Goal: Information Seeking & Learning: Check status

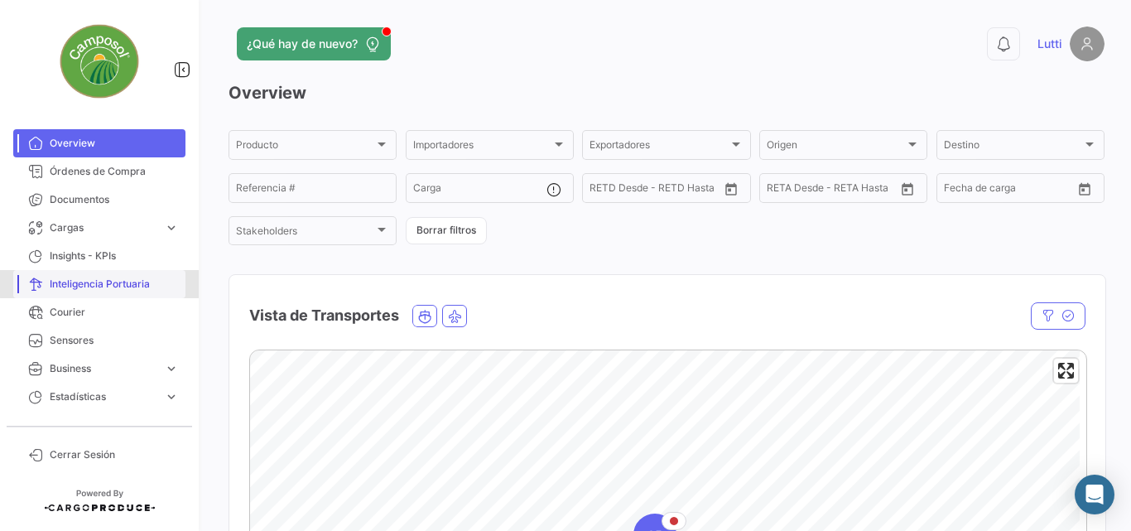
click at [102, 275] on link "Inteligencia Portuaria" at bounding box center [99, 284] width 172 height 28
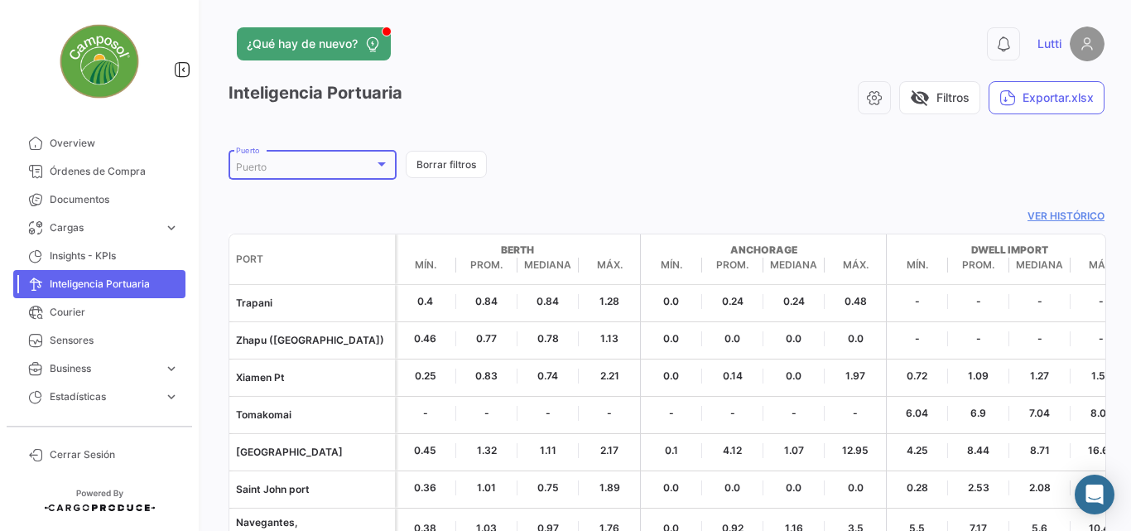
click at [383, 164] on div at bounding box center [382, 164] width 8 height 4
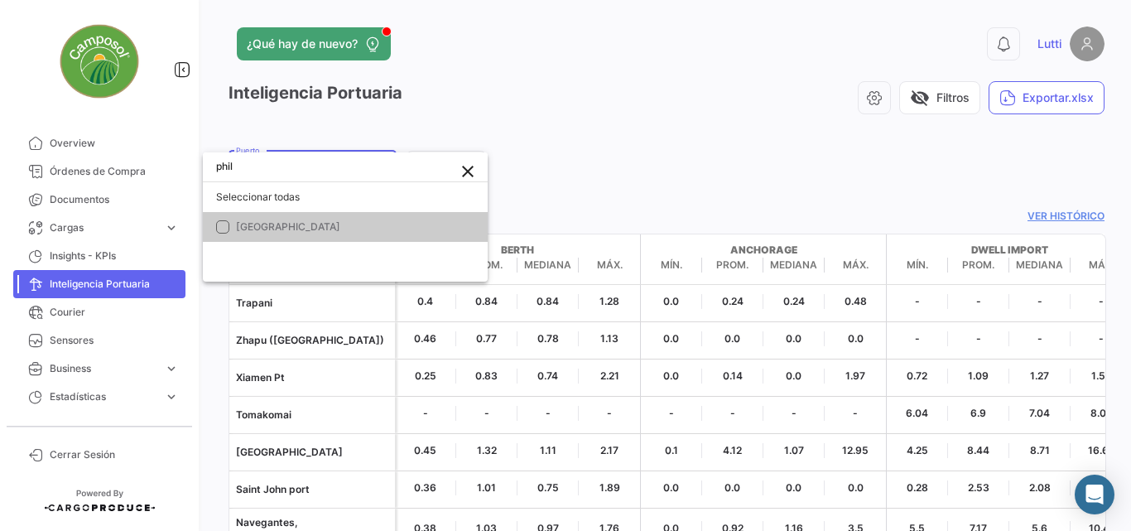
click at [224, 226] on mat-pseudo-checkbox at bounding box center [222, 226] width 13 height 13
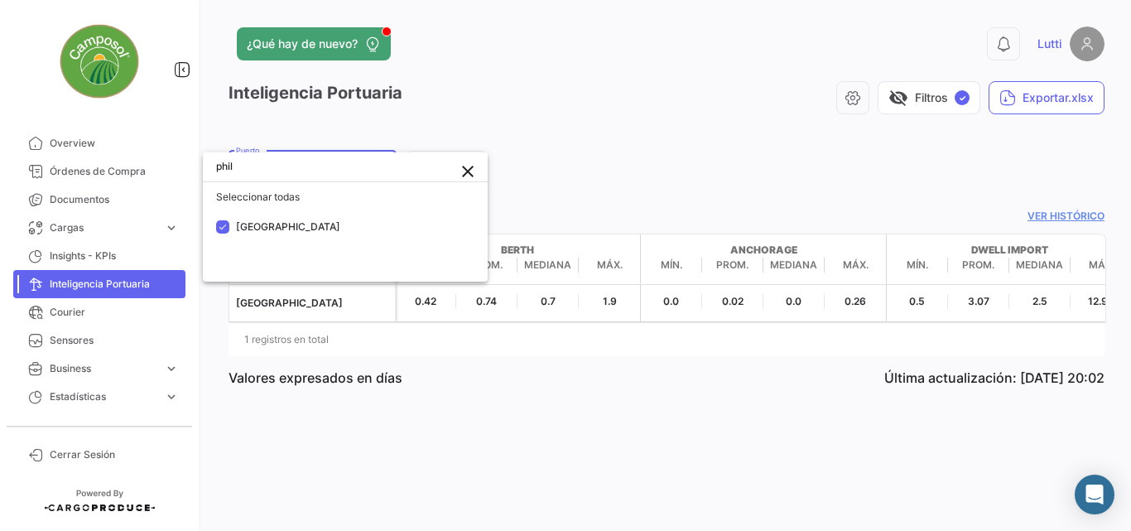
drag, startPoint x: 263, startPoint y: 169, endPoint x: 200, endPoint y: 161, distance: 63.5
click at [200, 161] on div "phil close Seleccionar todas [GEOGRAPHIC_DATA]" at bounding box center [565, 265] width 1131 height 531
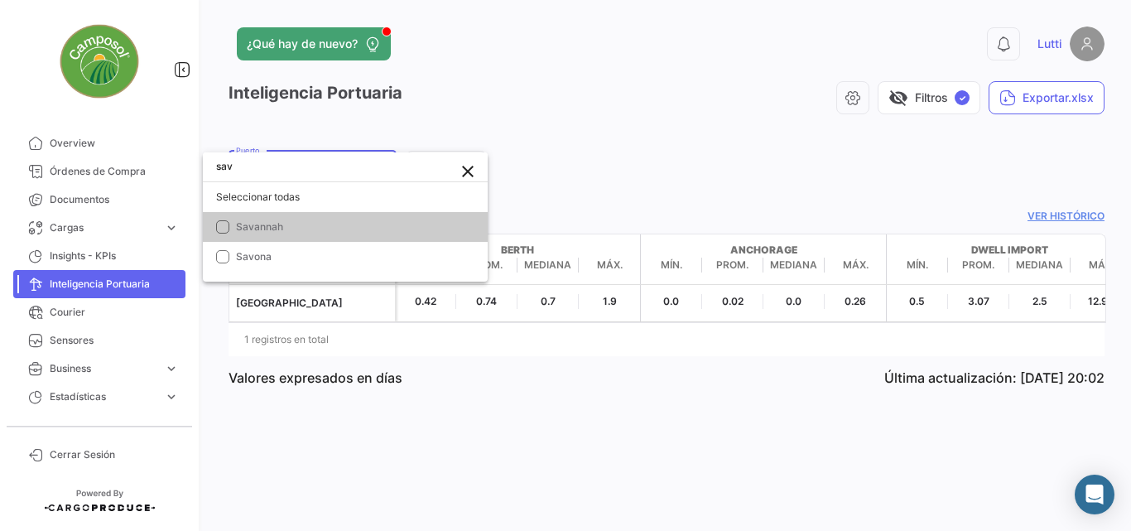
type input "sav"
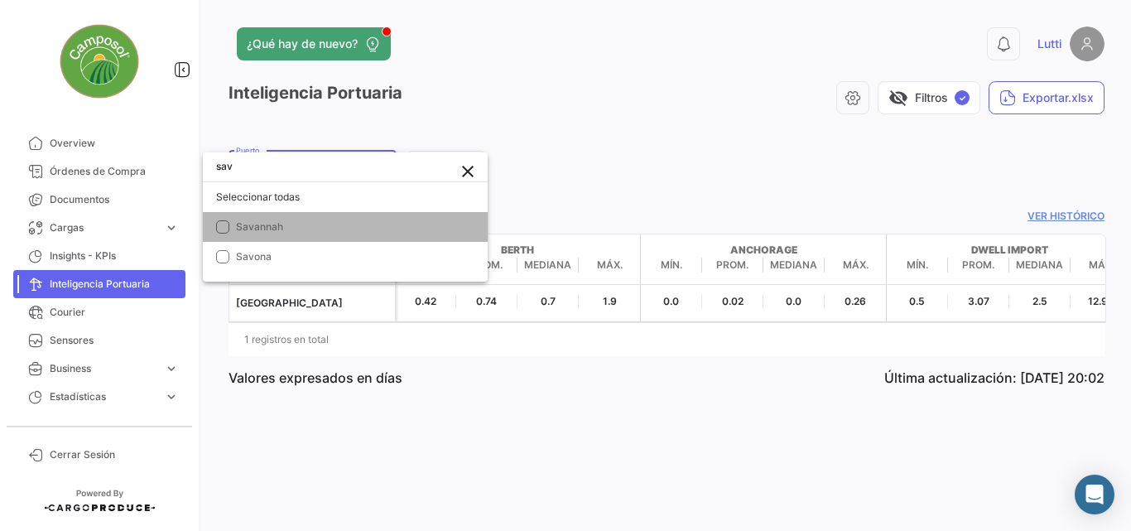
click at [223, 225] on mat-pseudo-checkbox at bounding box center [222, 226] width 13 height 13
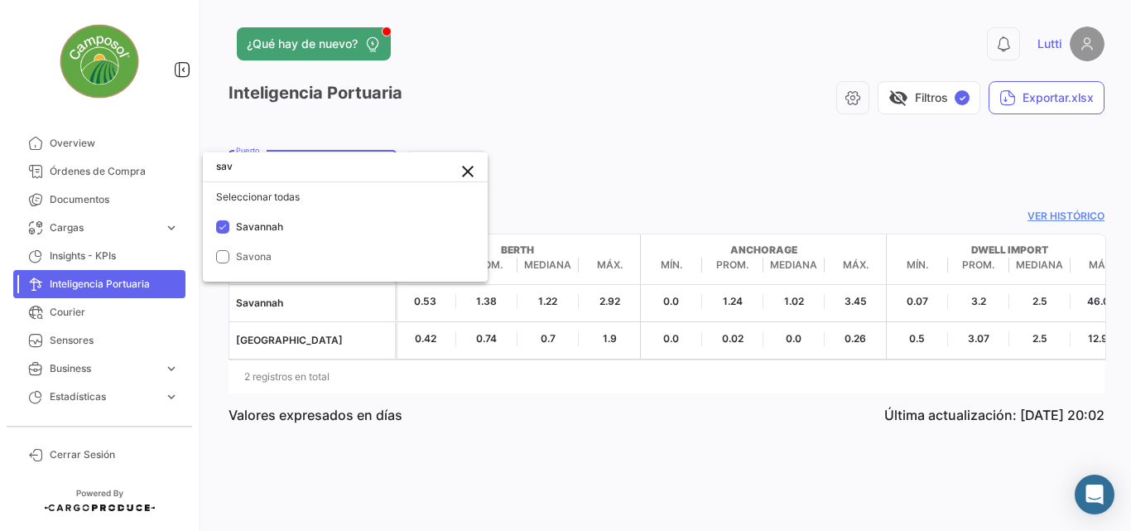
click at [515, 412] on div at bounding box center [565, 265] width 1131 height 531
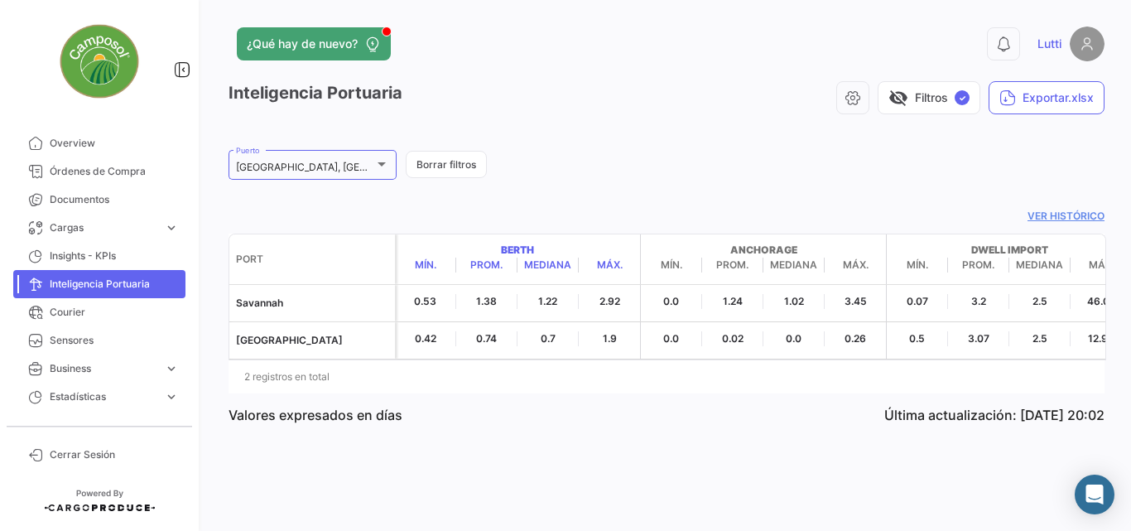
drag, startPoint x: 502, startPoint y: 248, endPoint x: 540, endPoint y: 256, distance: 38.8
click at [540, 256] on strong "Berth" at bounding box center [517, 250] width 245 height 15
copy strong "Berth"
click at [624, 241] on datatable-header-cell "[PERSON_NAME]. Prom. Mediana Máx." at bounding box center [518, 259] width 246 height 50
drag, startPoint x: 730, startPoint y: 248, endPoint x: 796, endPoint y: 251, distance: 65.5
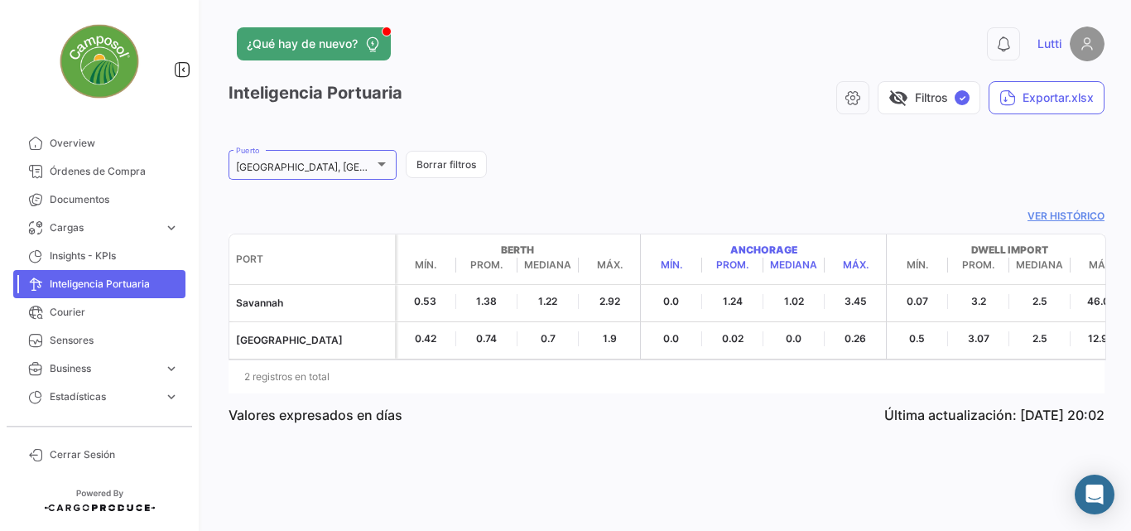
click at [796, 251] on strong "Anchorage" at bounding box center [763, 250] width 245 height 15
copy strong "Anchorage"
drag, startPoint x: 972, startPoint y: 249, endPoint x: 1049, endPoint y: 253, distance: 77.1
click at [1049, 253] on strong "Dwell Import" at bounding box center [1009, 250] width 245 height 15
copy strong "Dwell Import"
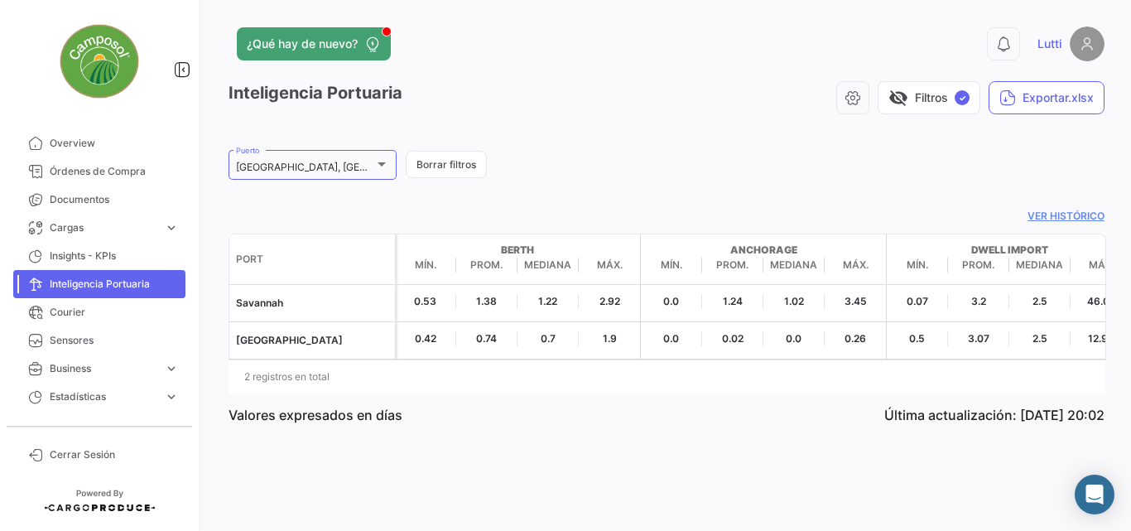
click at [895, 375] on div "2 registros en total" at bounding box center [667, 376] width 876 height 41
drag, startPoint x: 472, startPoint y: 266, endPoint x: 485, endPoint y: 255, distance: 17.1
click at [485, 255] on span "[PERSON_NAME]. Prom. Mediana Máx." at bounding box center [517, 259] width 245 height 33
click at [549, 244] on strong "Berth" at bounding box center [517, 250] width 245 height 15
click at [1051, 212] on link "Ver histórico" at bounding box center [667, 216] width 876 height 15
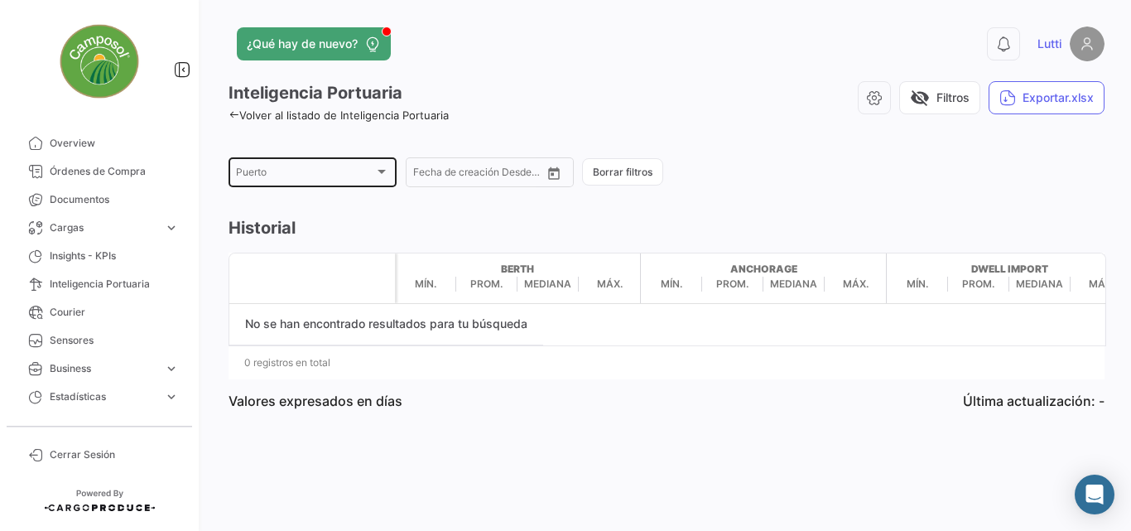
click at [390, 181] on div "[GEOGRAPHIC_DATA]" at bounding box center [313, 171] width 168 height 32
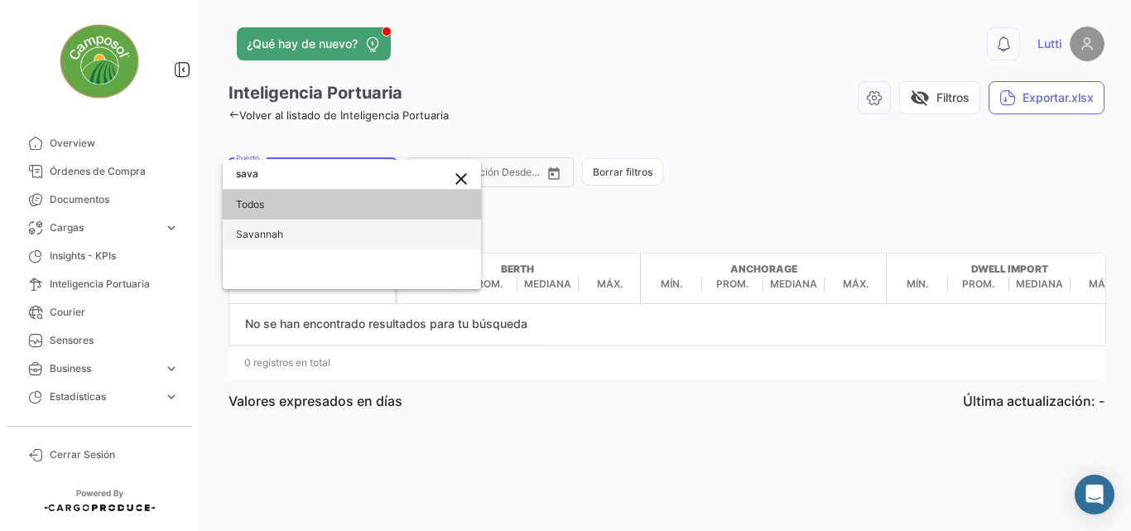
type input "sava"
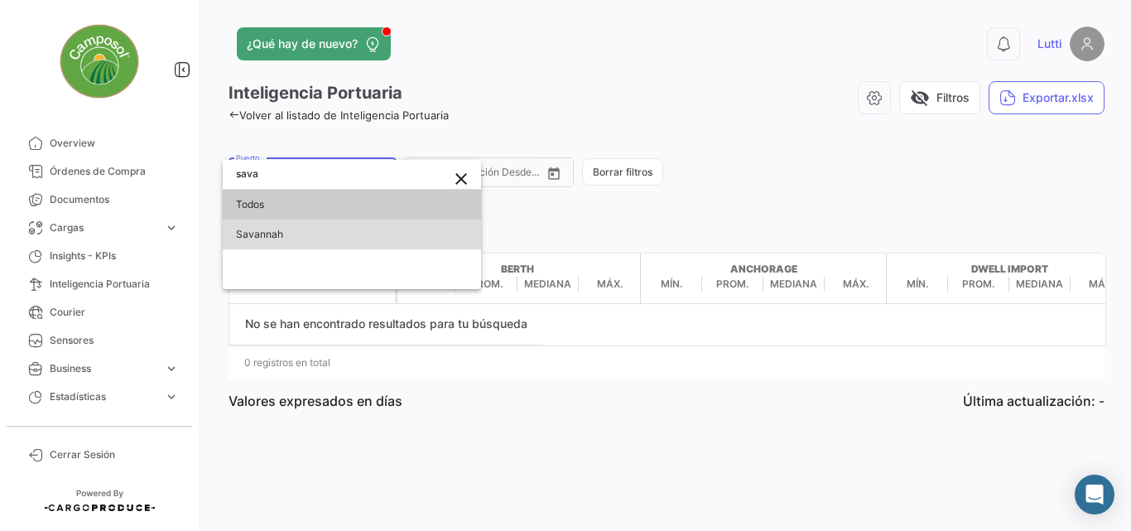
click at [318, 236] on span "Savannah" at bounding box center [352, 234] width 232 height 30
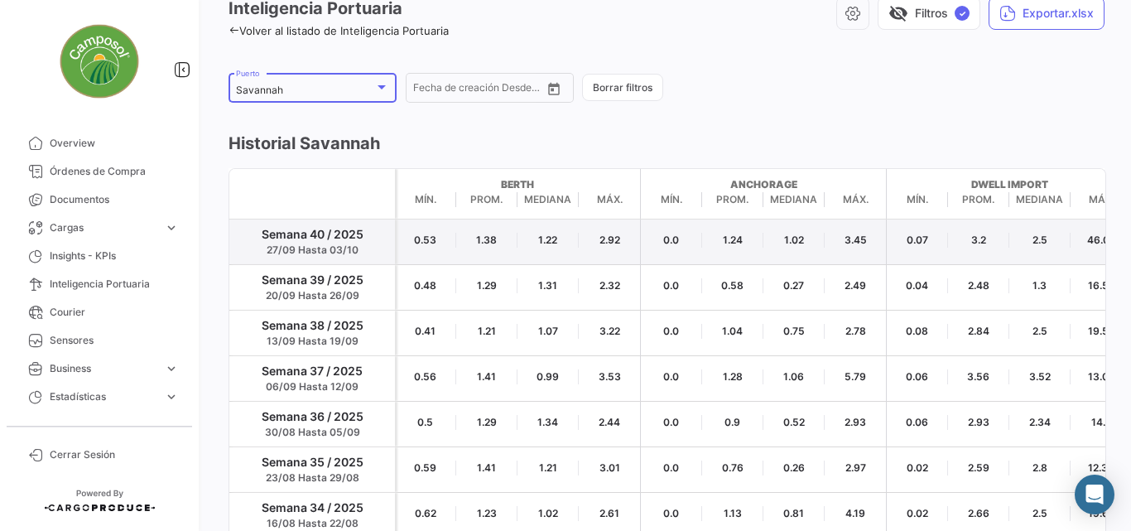
scroll to position [55, 0]
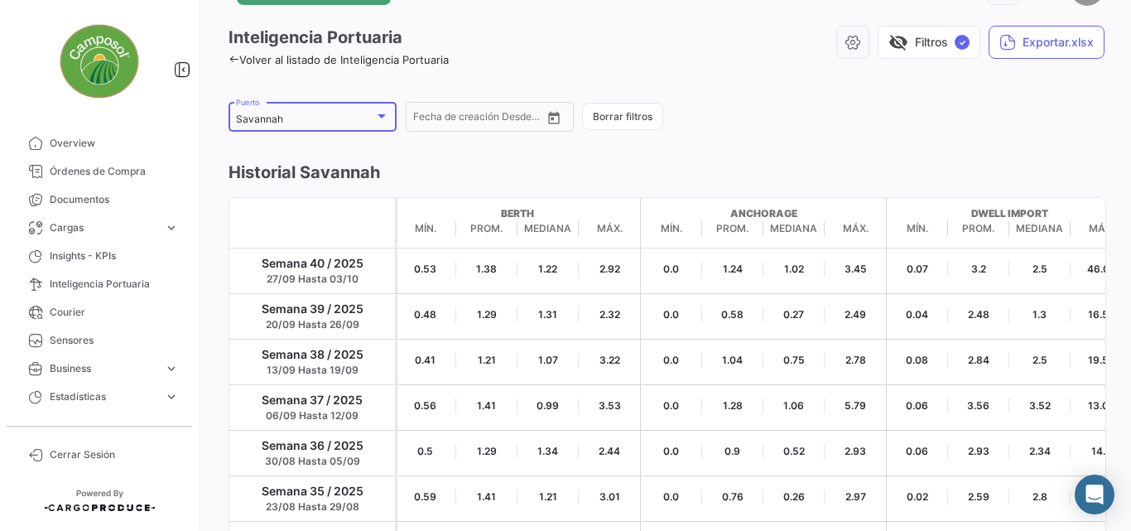
click at [378, 116] on div at bounding box center [382, 116] width 8 height 4
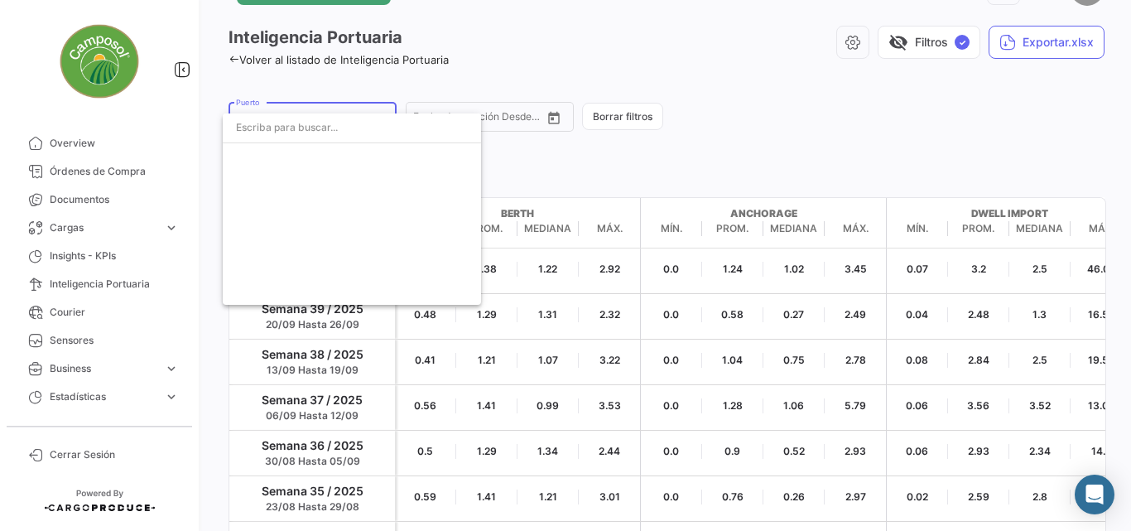
scroll to position [12432, 0]
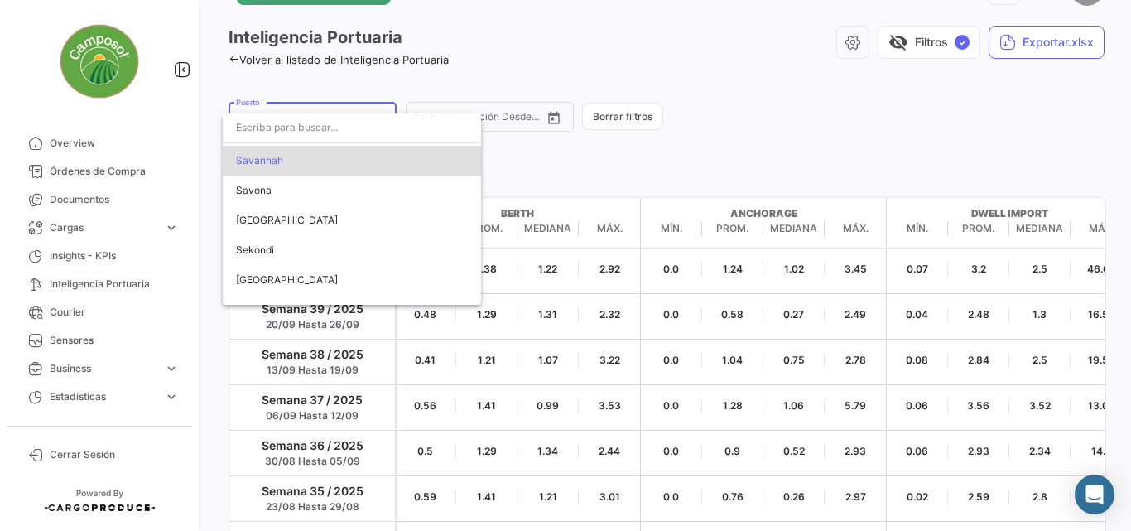
click at [313, 132] on input "dropdown search" at bounding box center [352, 128] width 258 height 30
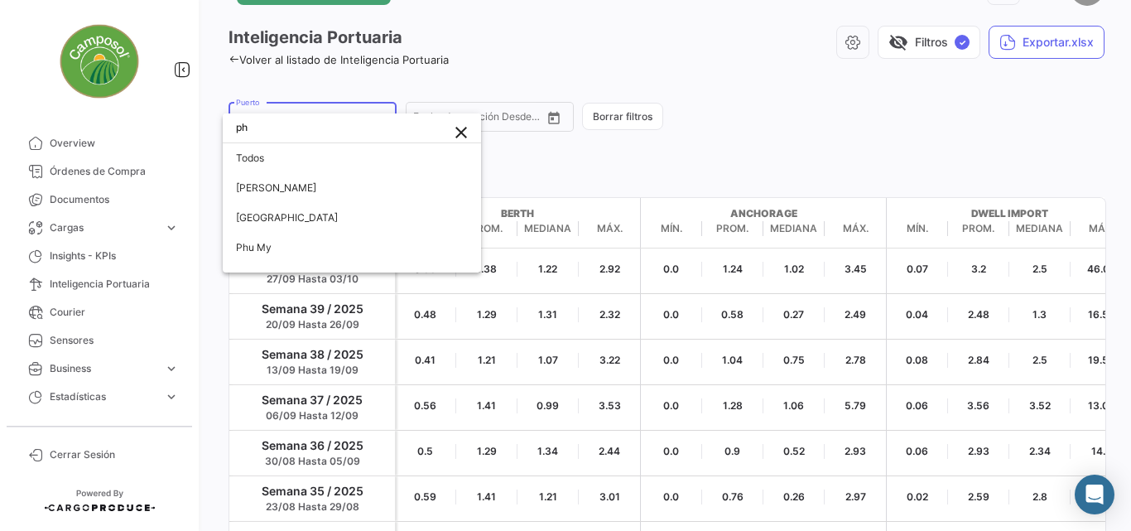
scroll to position [0, 0]
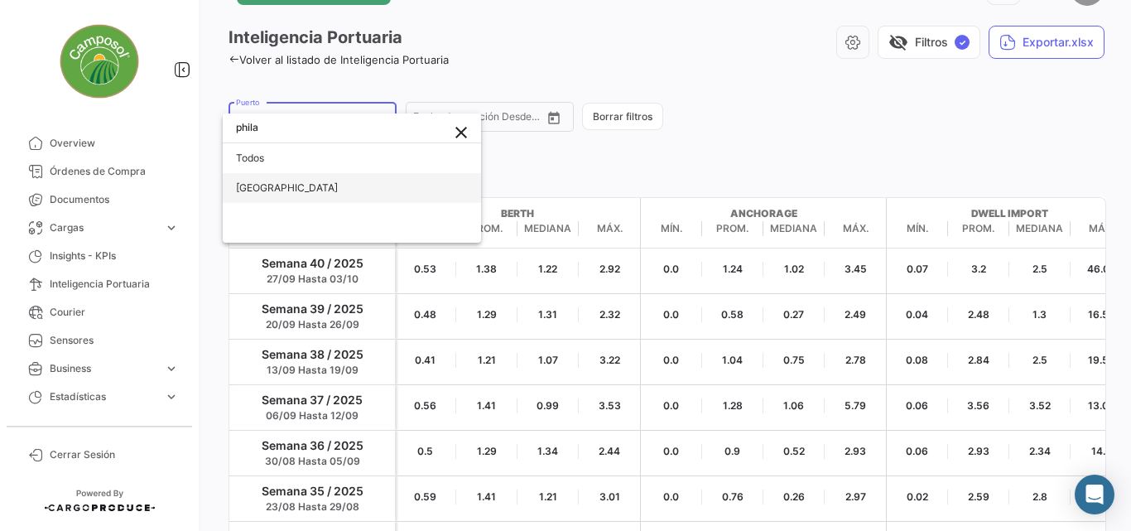
type input "phila"
click at [277, 184] on span "[GEOGRAPHIC_DATA]" at bounding box center [287, 187] width 102 height 12
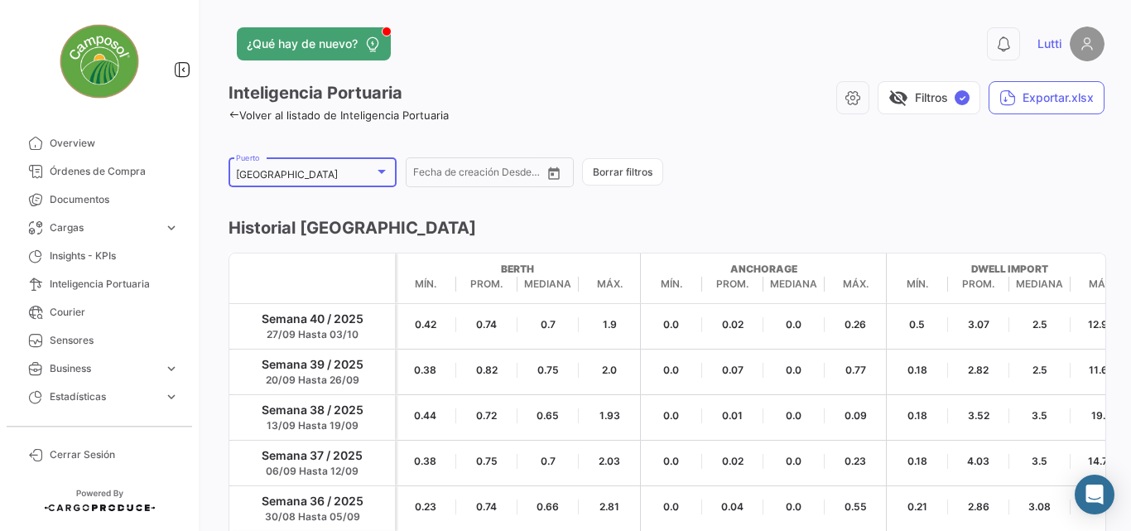
click at [235, 113] on icon at bounding box center [234, 114] width 11 height 11
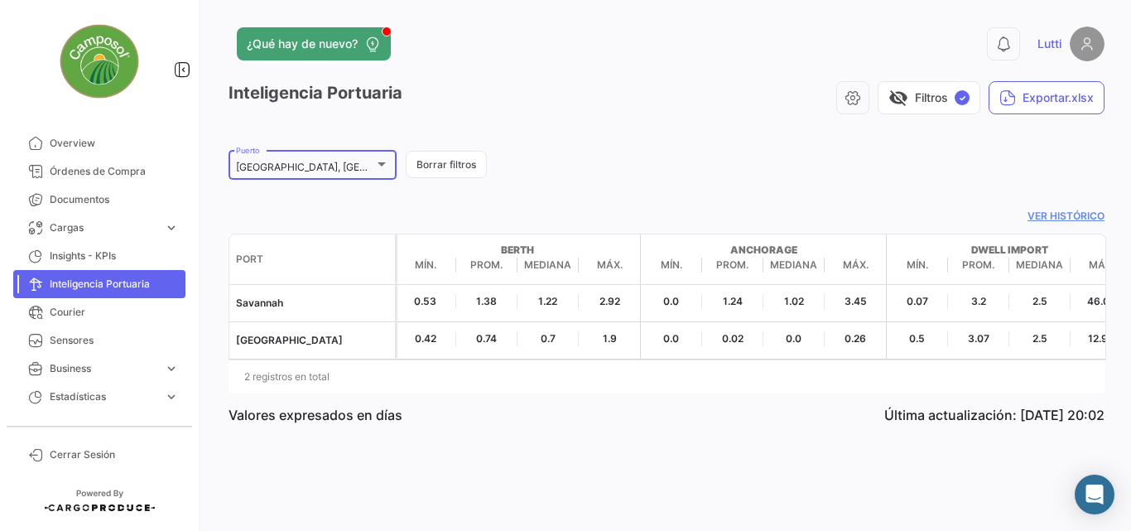
click at [382, 166] on div at bounding box center [381, 163] width 15 height 13
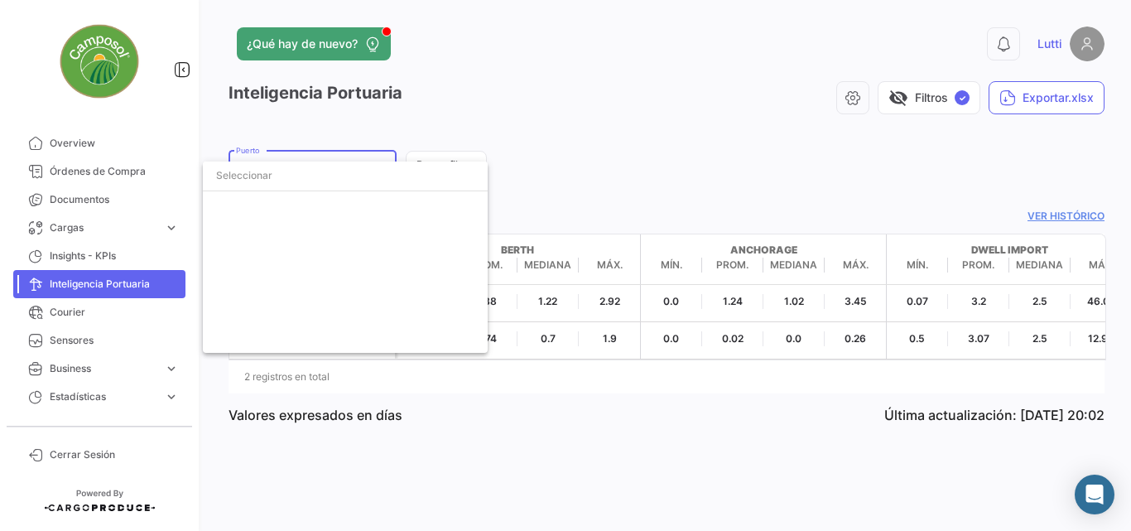
scroll to position [9817, 0]
click at [282, 185] on input "dropdown search" at bounding box center [345, 176] width 285 height 30
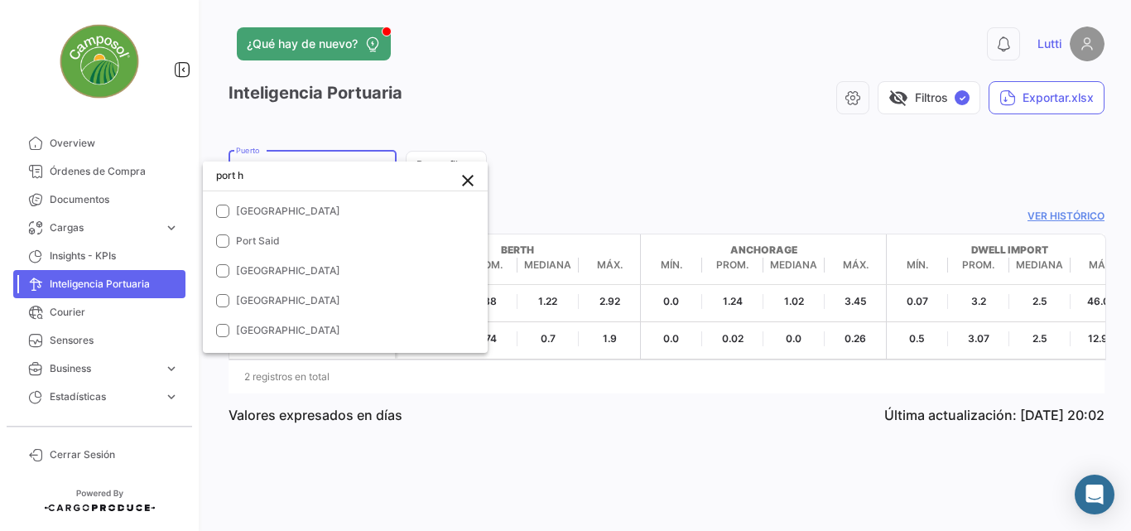
scroll to position [0, 0]
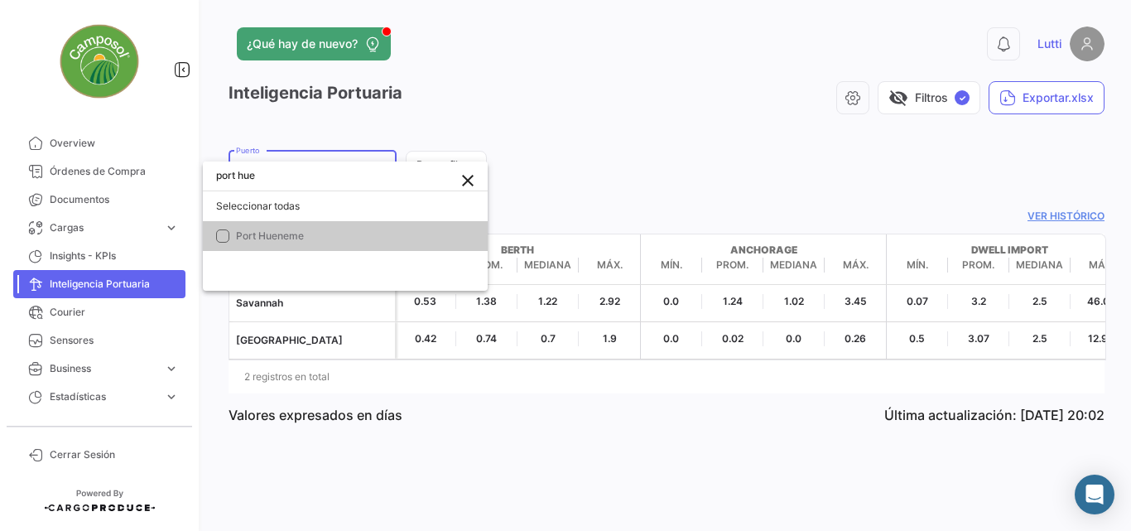
type input "port hue"
click at [225, 231] on mat-pseudo-checkbox at bounding box center [222, 235] width 13 height 13
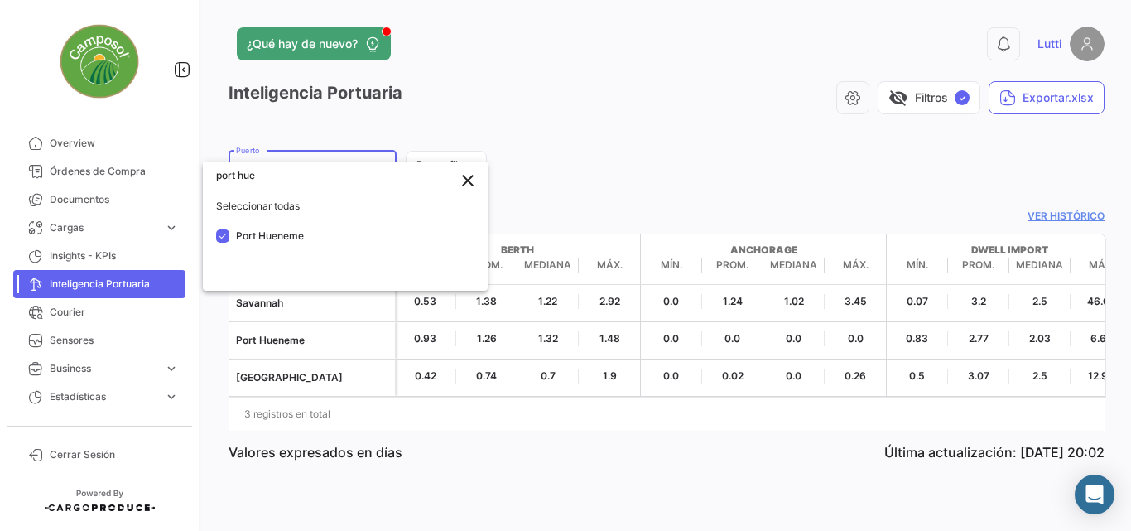
click at [533, 450] on div at bounding box center [565, 265] width 1131 height 531
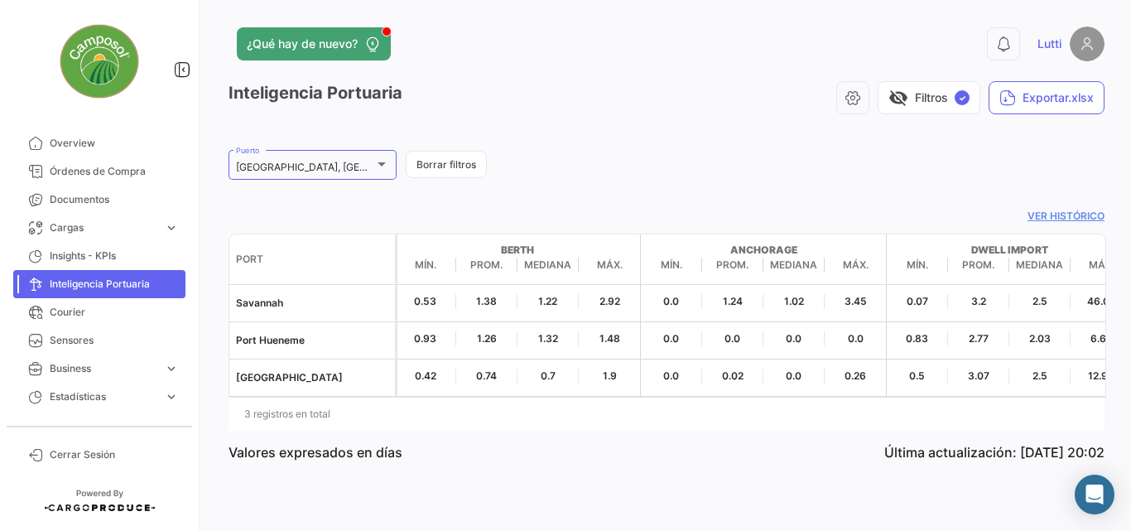
click at [466, 502] on div "¿Qué hay de nuevo? 0 Lutti Inteligencia Portuaria visibility_off Filtros ✓ Expo…" at bounding box center [666, 265] width 929 height 531
click at [377, 161] on div at bounding box center [381, 163] width 15 height 13
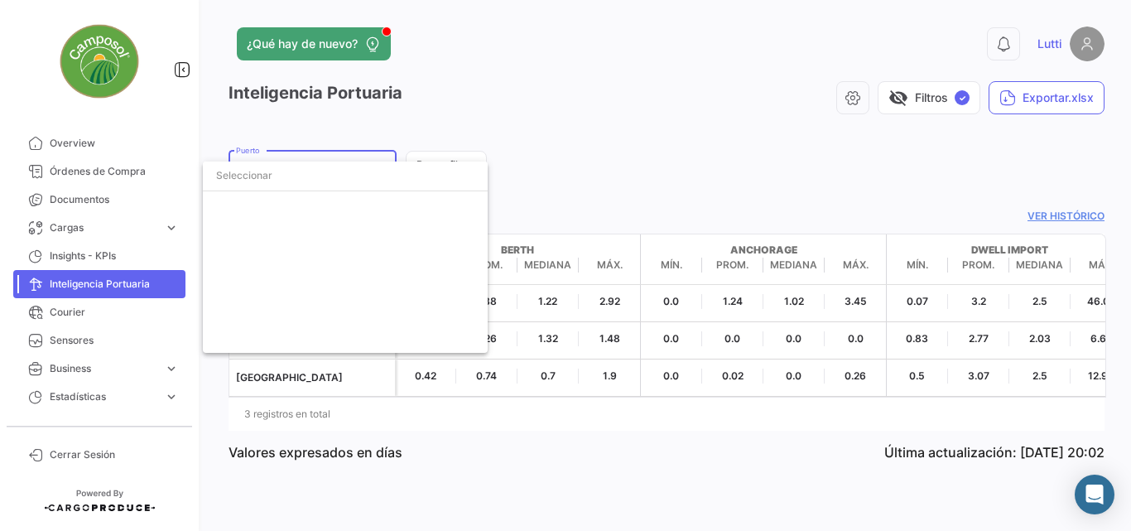
scroll to position [9817, 0]
click at [359, 174] on input "dropdown search" at bounding box center [345, 176] width 285 height 30
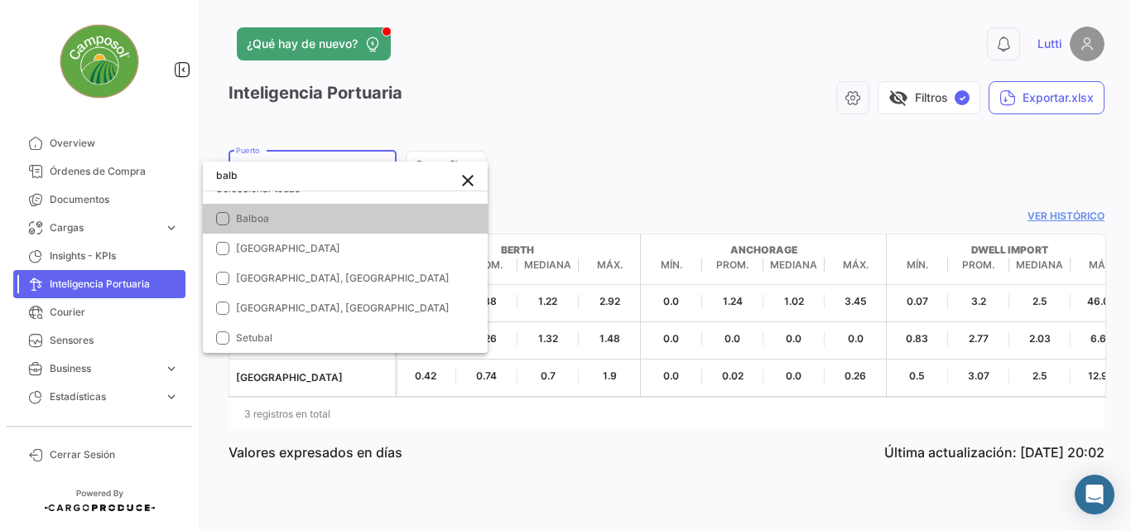
scroll to position [0, 0]
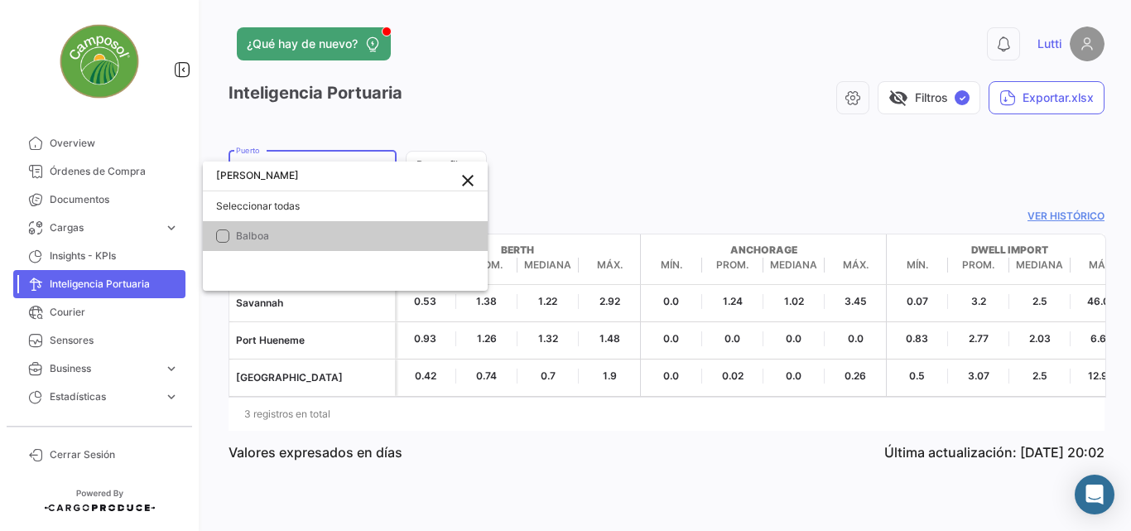
type input "[PERSON_NAME]"
click at [258, 244] on mat-option "Balboa" at bounding box center [345, 236] width 285 height 30
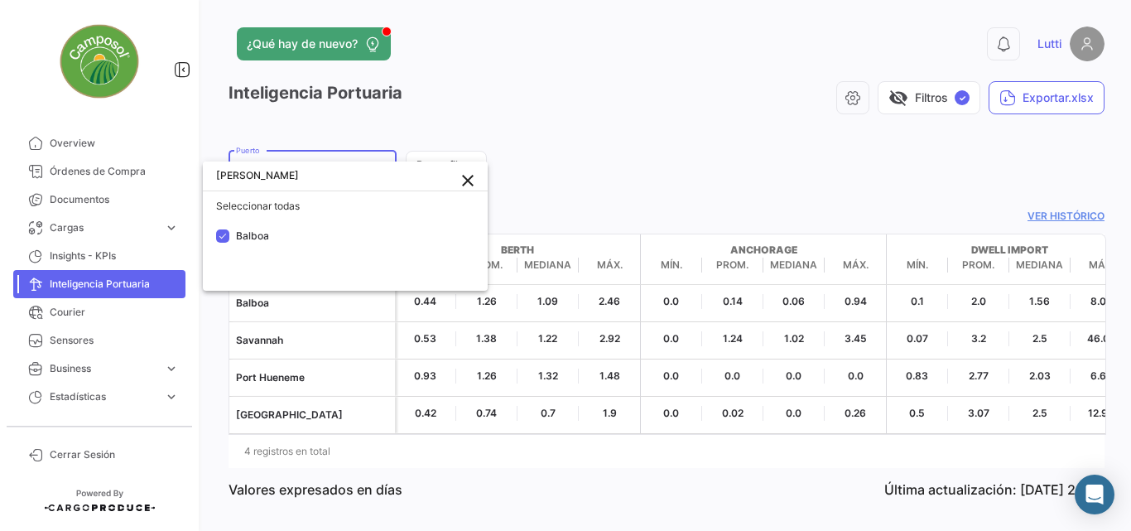
click at [507, 494] on div at bounding box center [565, 265] width 1131 height 531
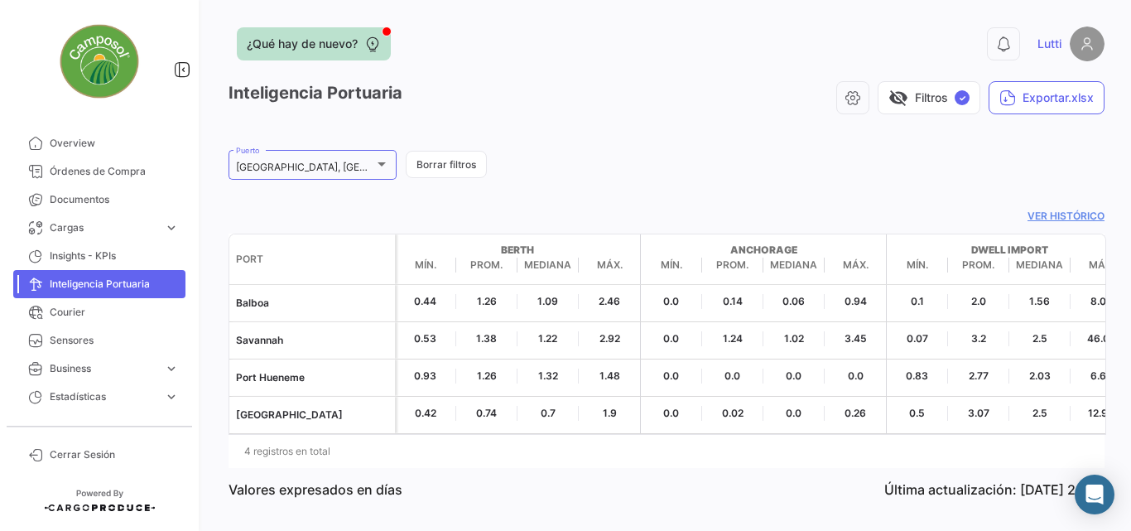
click at [370, 35] on button "¿Qué hay de nuevo?" at bounding box center [314, 43] width 154 height 33
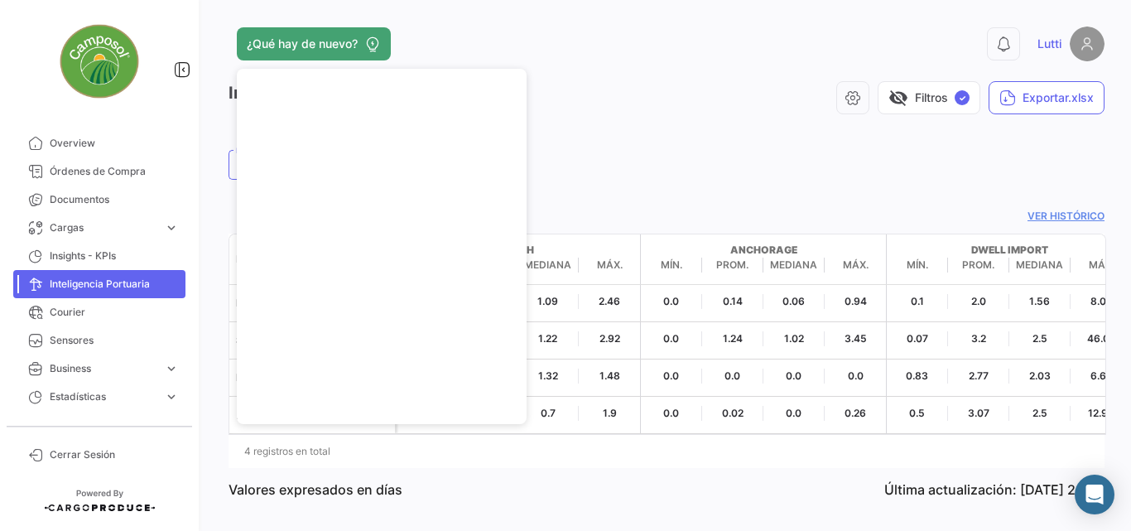
click at [672, 143] on app-list-header "Inteligencia Portuaria visibility_off Filtros ✓ Exportar.xlsx Balboa, [GEOGRAPH…" at bounding box center [667, 131] width 876 height 101
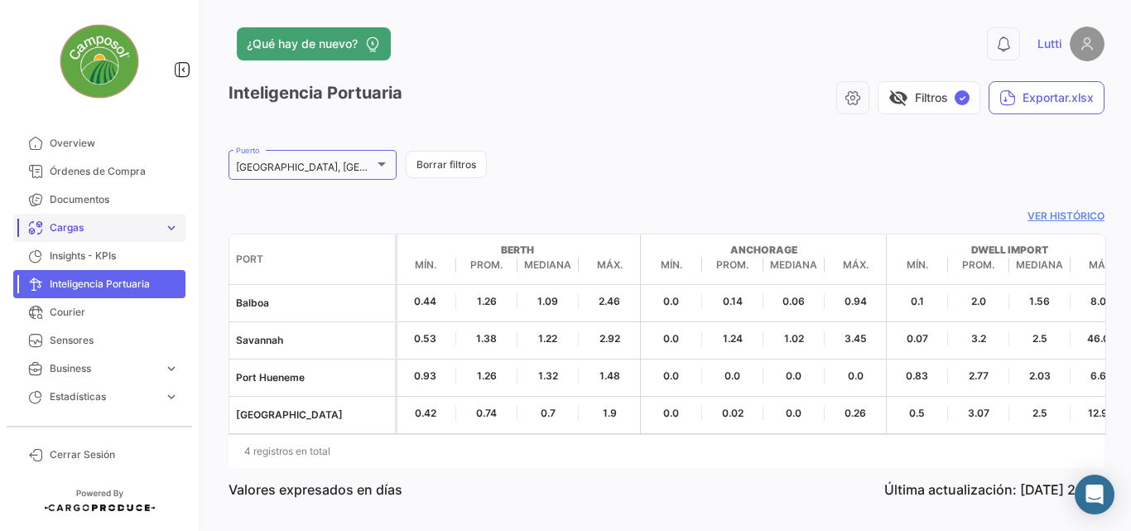
click at [88, 236] on link "Cargas expand_more" at bounding box center [99, 228] width 172 height 28
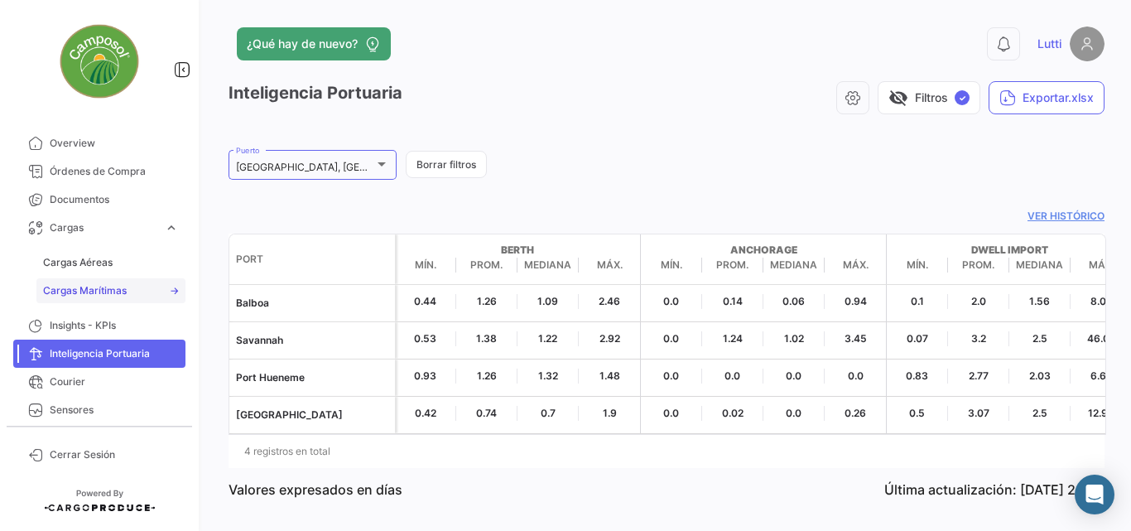
click at [103, 288] on span "Cargas Marítimas" at bounding box center [85, 290] width 84 height 15
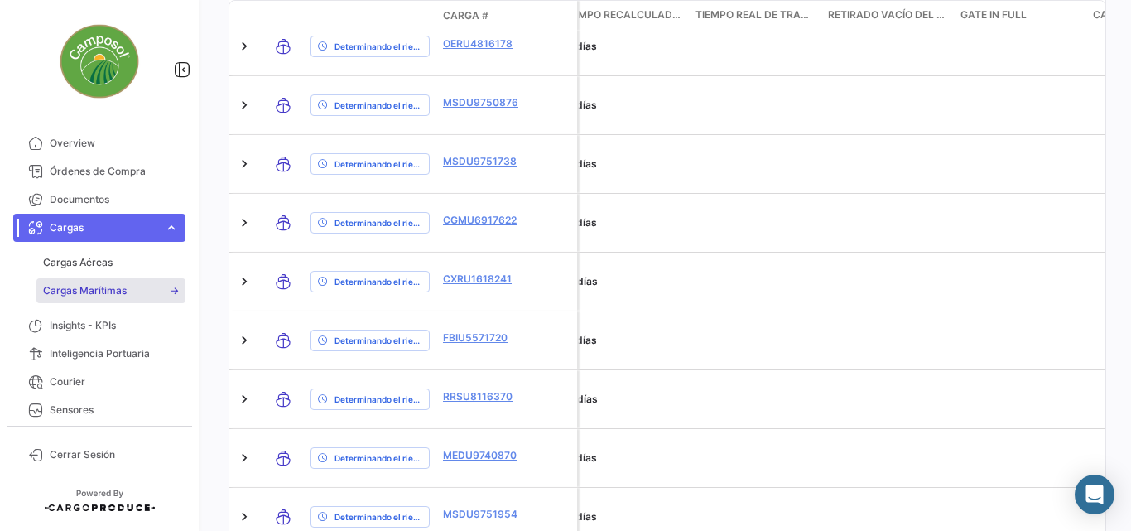
scroll to position [987, 0]
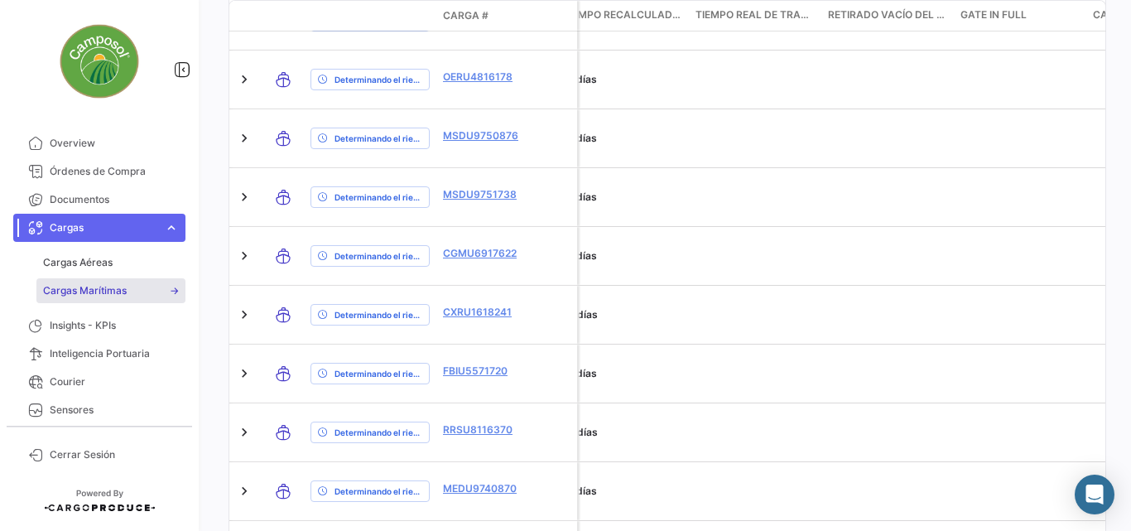
click at [1111, 252] on div "¿Qué hay de nuevo? 0 [PERSON_NAME] Marítimas A tiempo Retrasado Adelantado Dete…" at bounding box center [666, 265] width 929 height 531
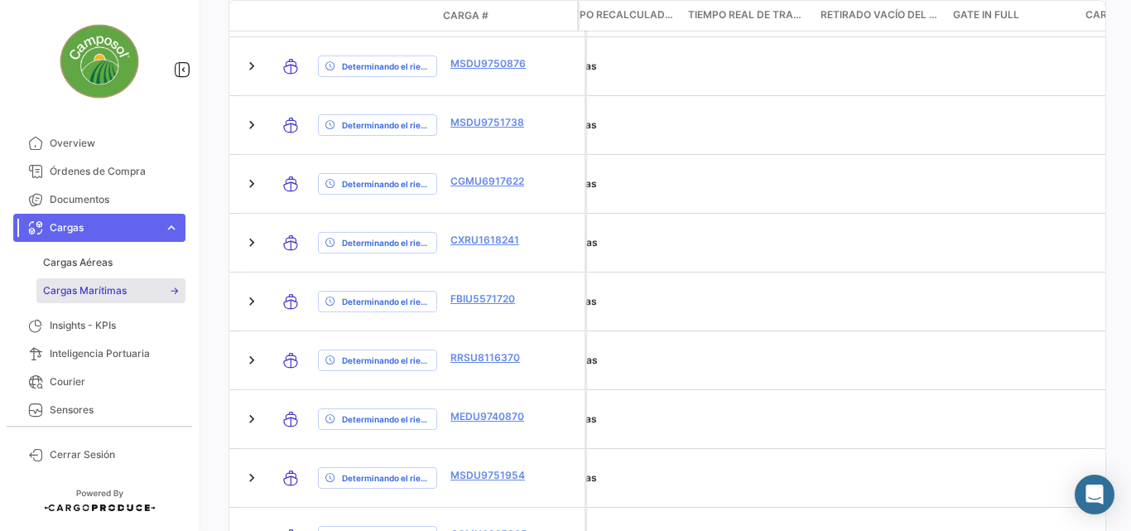
scroll to position [0, 6471]
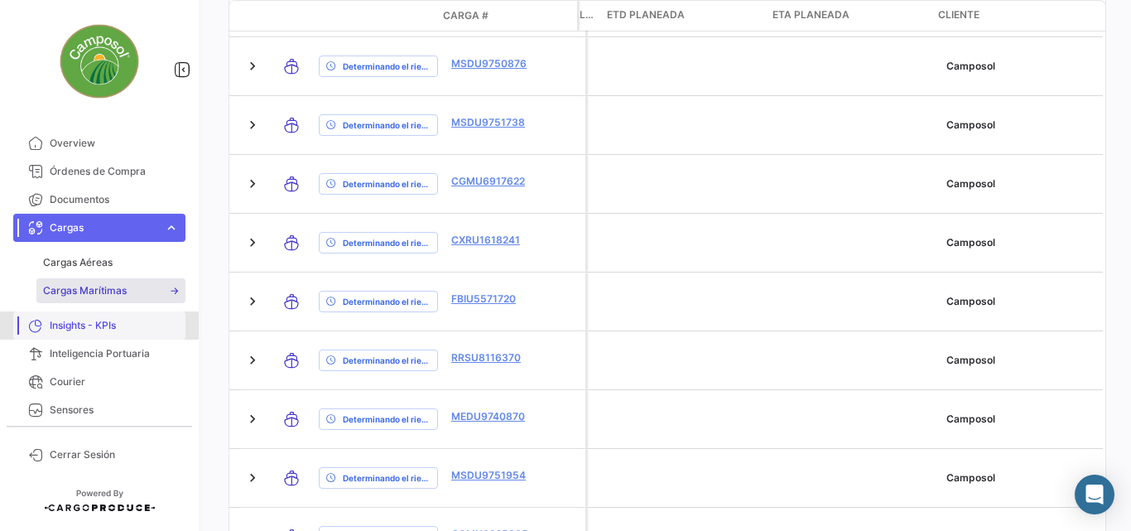
click at [105, 331] on span "Insights - KPIs" at bounding box center [114, 325] width 129 height 15
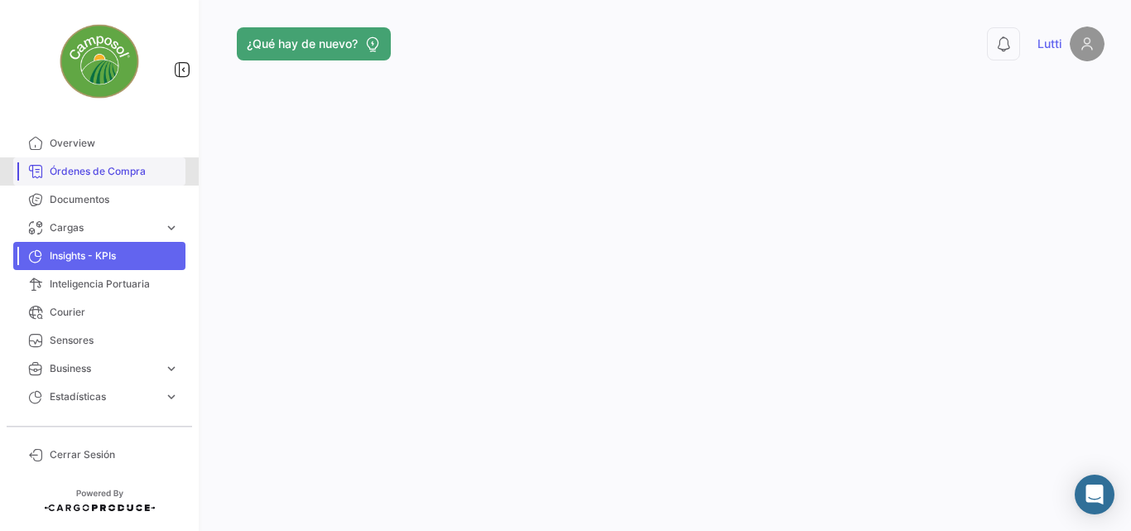
click at [105, 180] on link "Órdenes de Compra" at bounding box center [99, 171] width 172 height 28
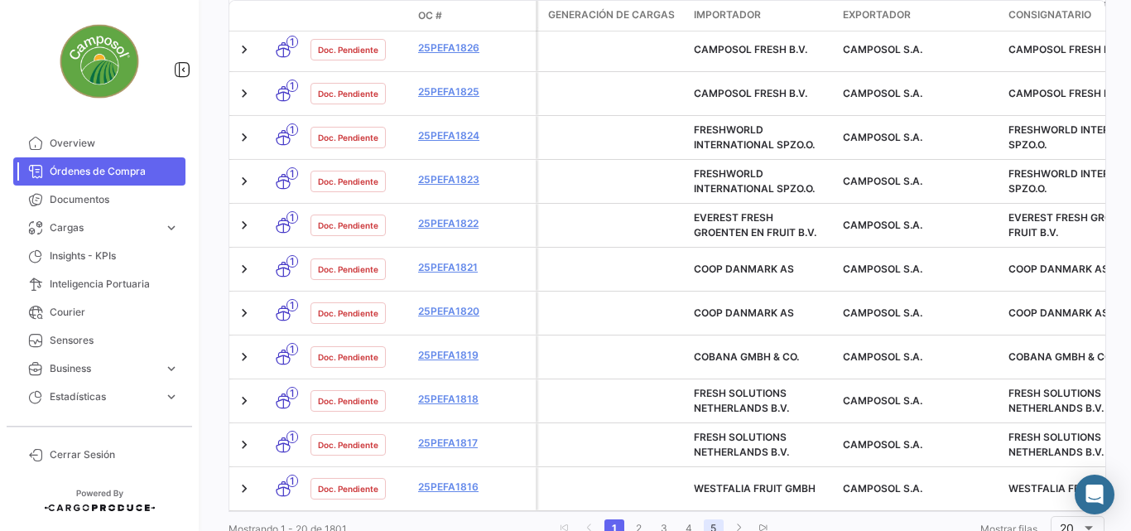
click at [710, 519] on link "5" at bounding box center [714, 528] width 20 height 18
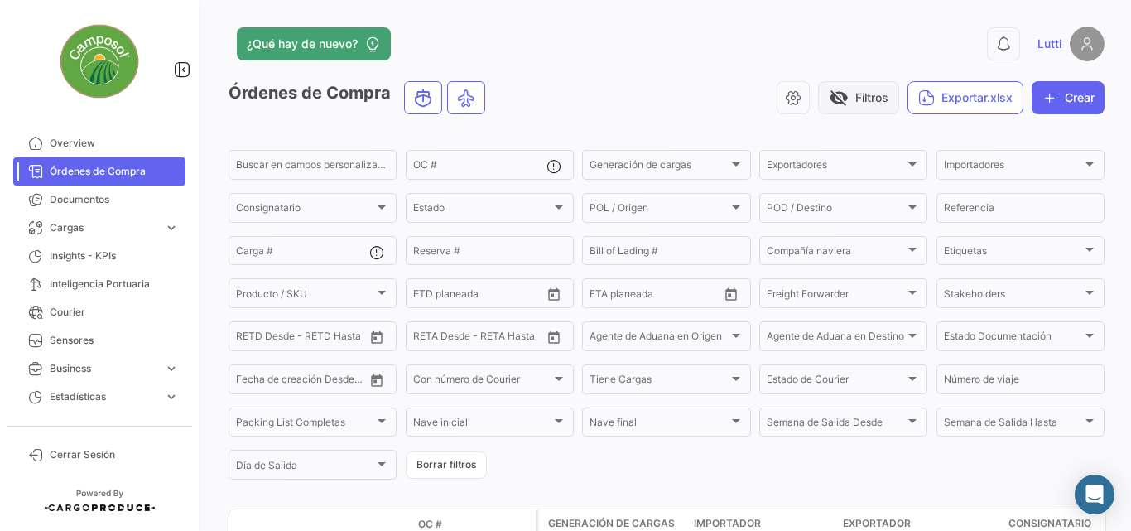
click at [858, 106] on button "visibility_off Filtros" at bounding box center [858, 97] width 81 height 33
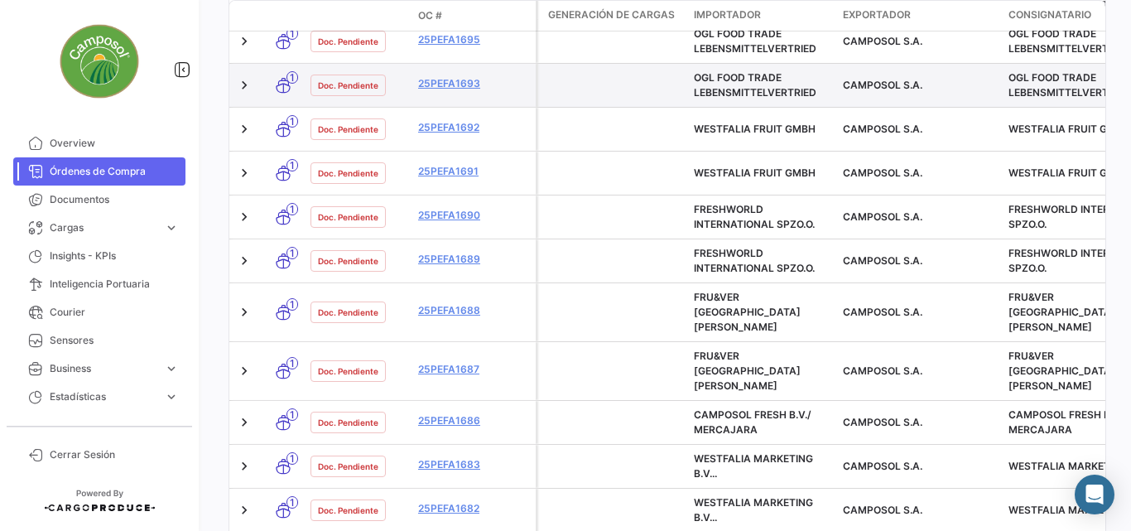
scroll to position [497, 0]
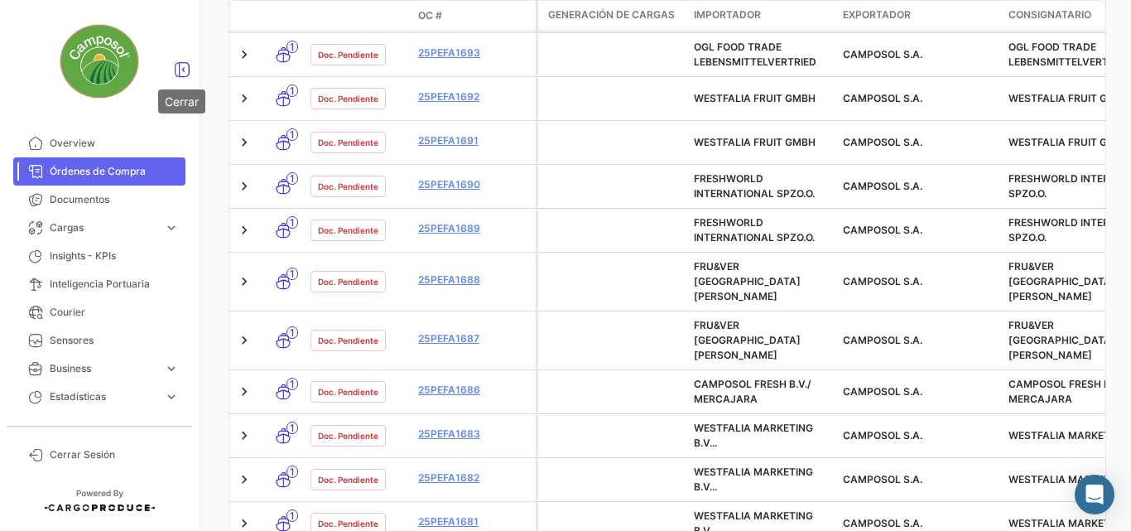
click at [180, 66] on icon at bounding box center [182, 69] width 17 height 17
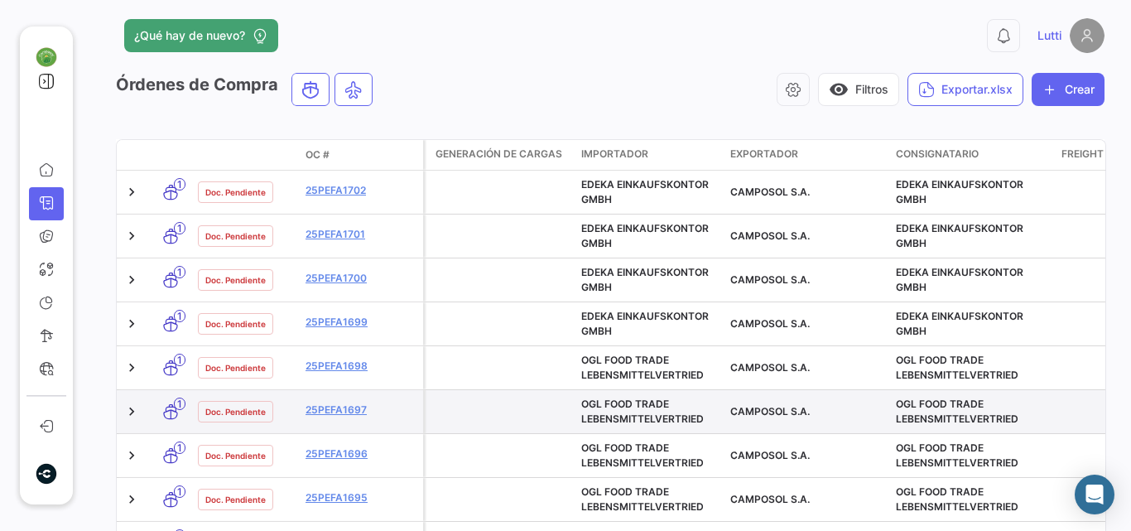
scroll to position [0, 0]
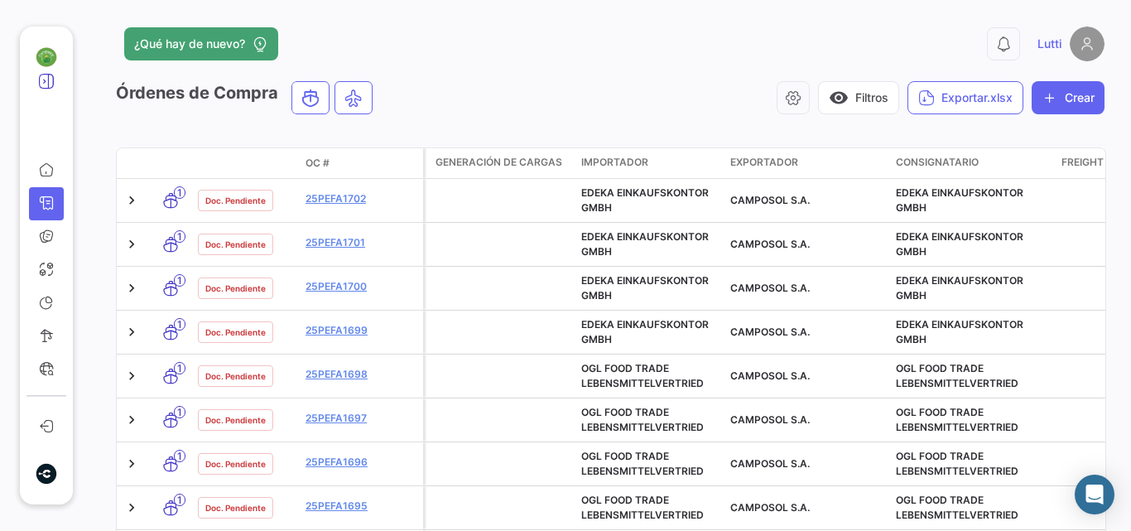
click at [51, 78] on icon at bounding box center [46, 81] width 17 height 17
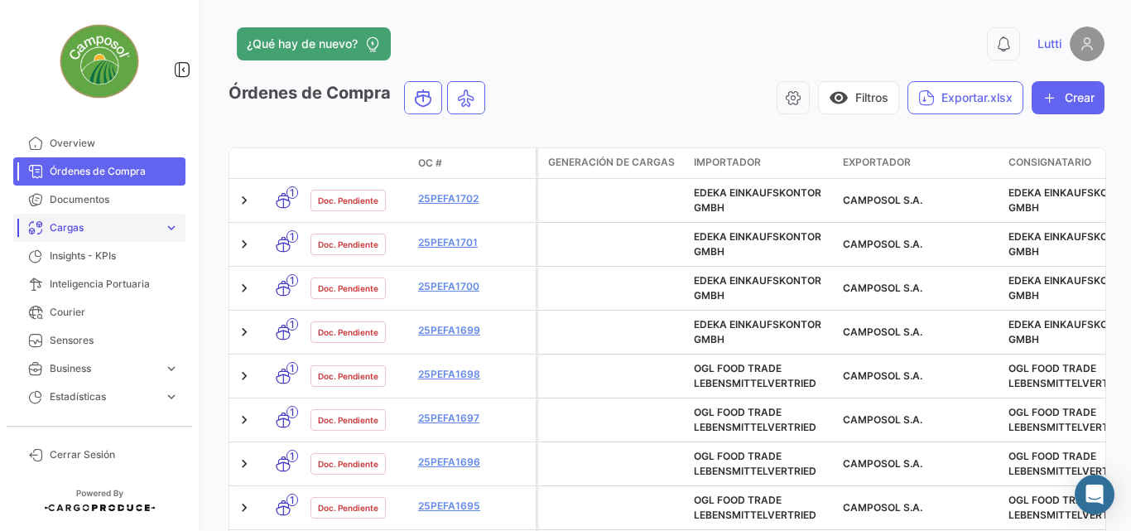
click at [168, 218] on link "Cargas expand_more" at bounding box center [99, 228] width 172 height 28
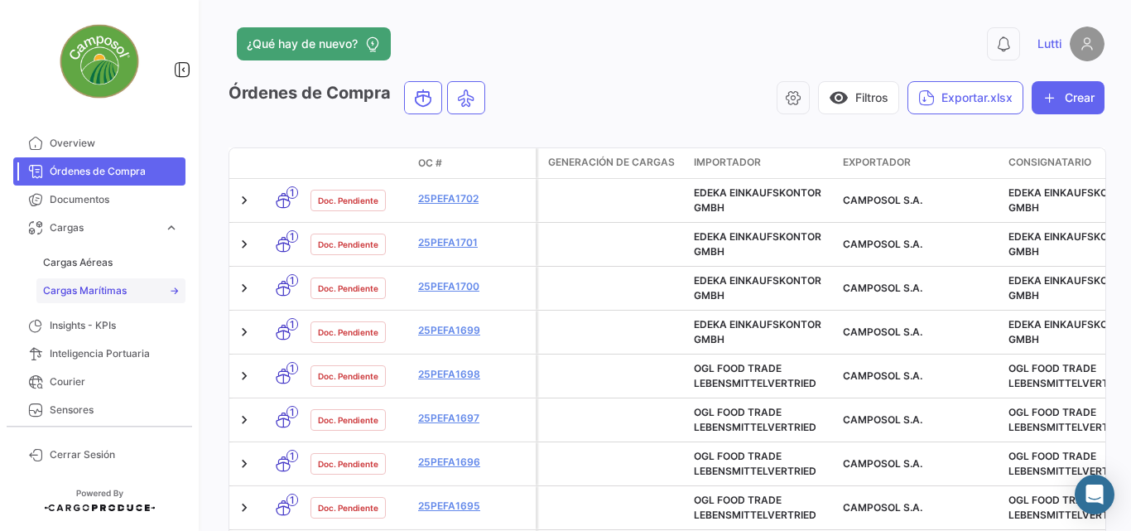
click at [81, 288] on span "Cargas Marítimas" at bounding box center [85, 290] width 84 height 15
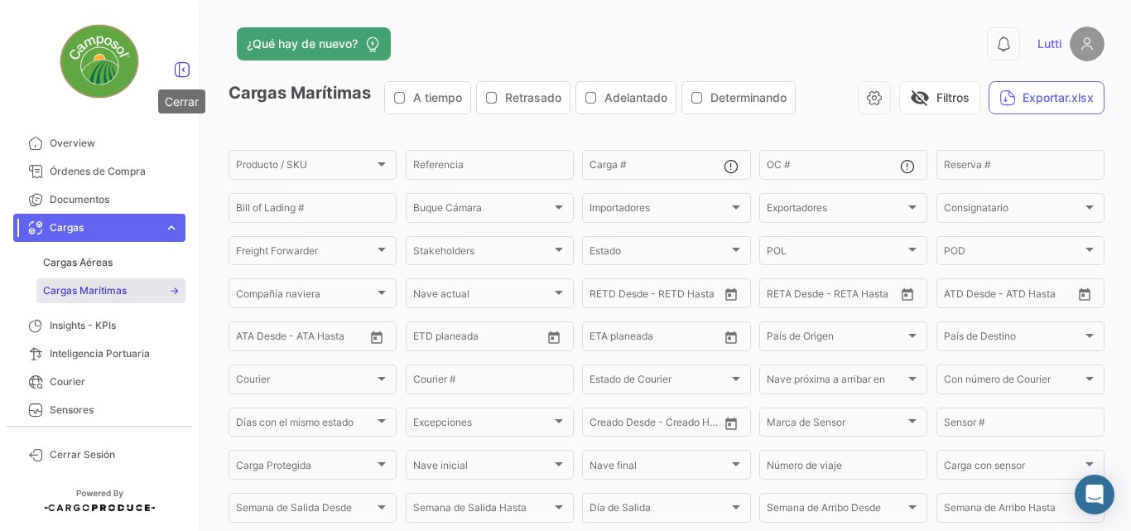
click at [183, 68] on icon at bounding box center [182, 69] width 17 height 17
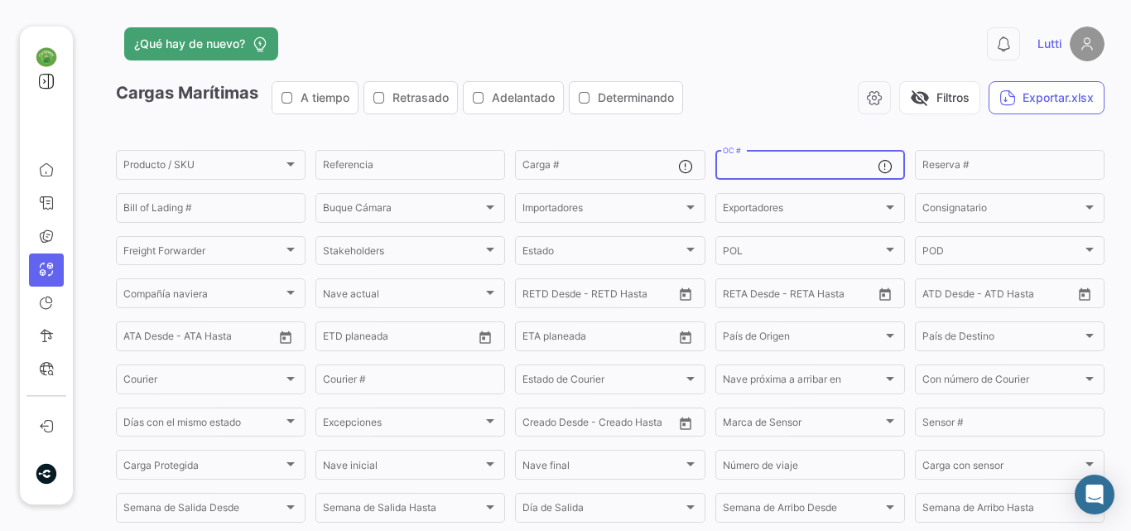
click at [853, 168] on input "OC #" at bounding box center [800, 167] width 155 height 12
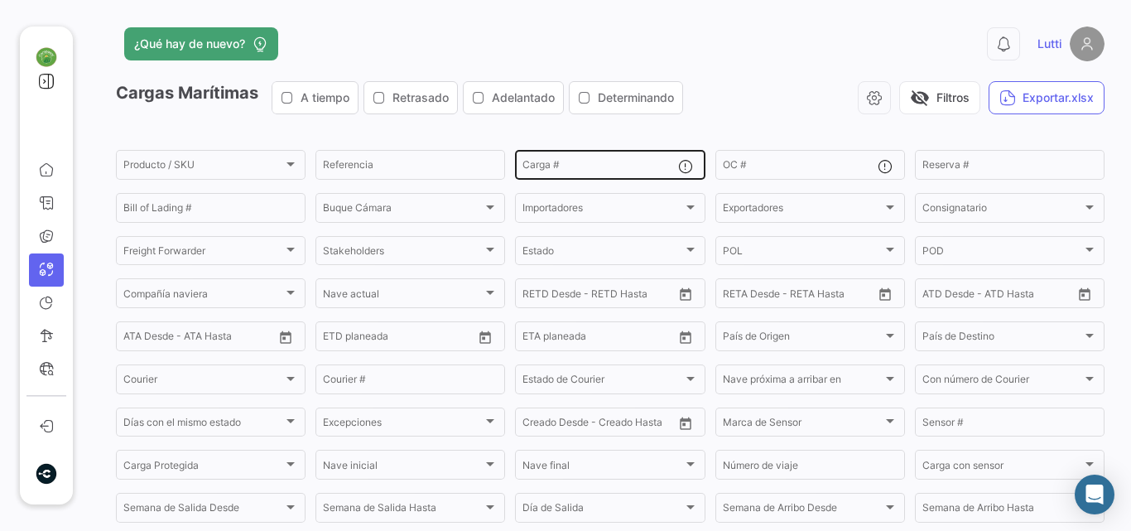
click at [530, 160] on div "Carga #" at bounding box center [599, 163] width 155 height 32
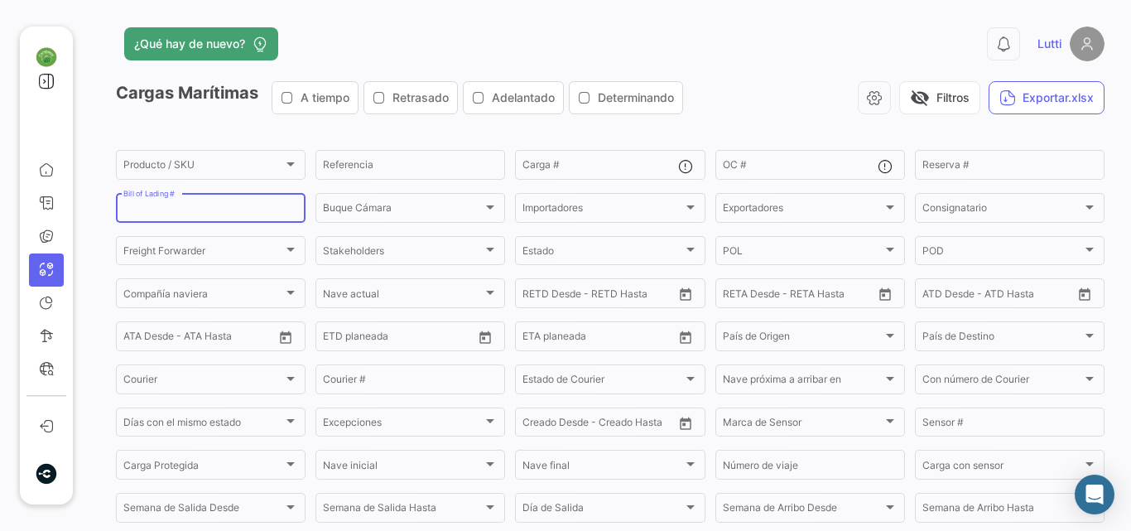
click at [287, 214] on input "Bill of Lading #" at bounding box center [210, 211] width 175 height 12
click at [920, 97] on button "visibility_off Filtros" at bounding box center [939, 97] width 81 height 33
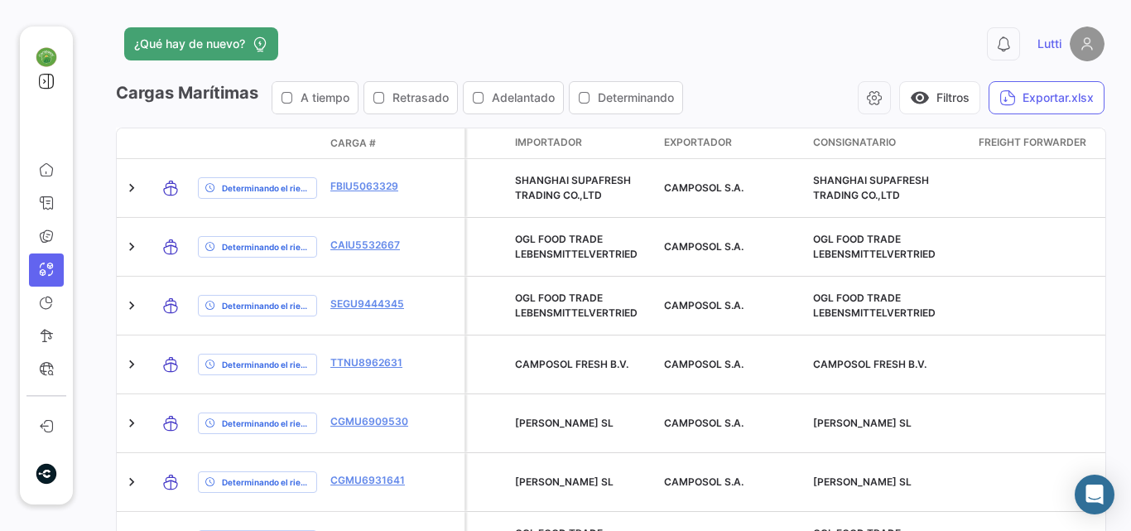
click at [412, 144] on div "Carga #" at bounding box center [373, 143] width 86 height 15
click at [370, 144] on span "Carga #" at bounding box center [353, 143] width 46 height 15
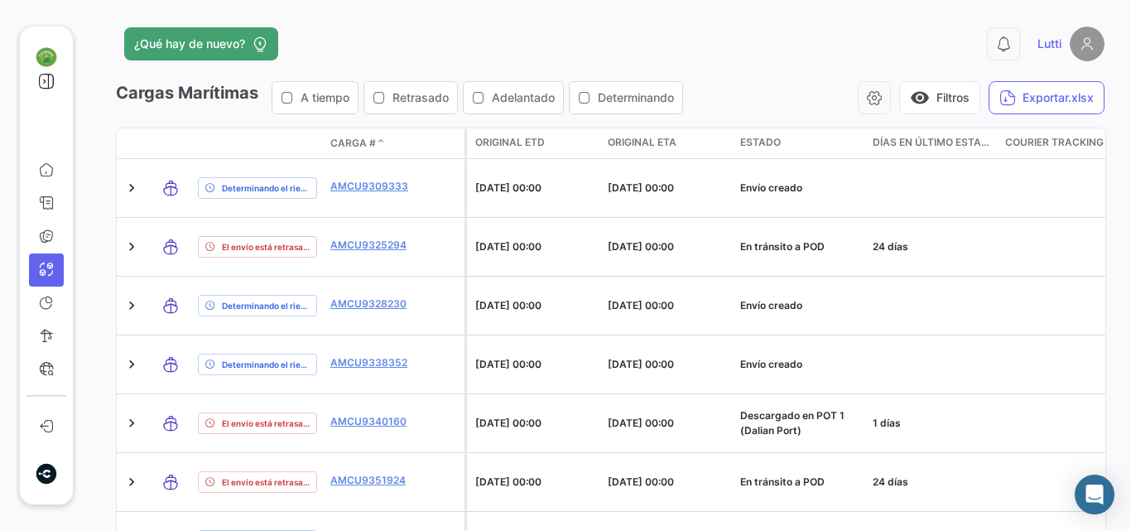
click at [293, 95] on icon "button" at bounding box center [287, 97] width 13 height 13
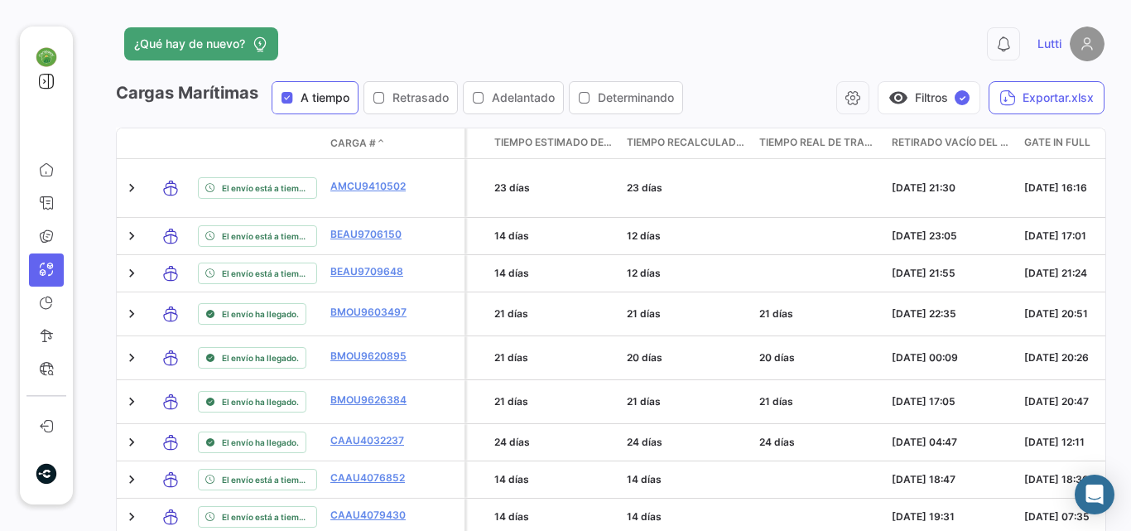
scroll to position [83, 0]
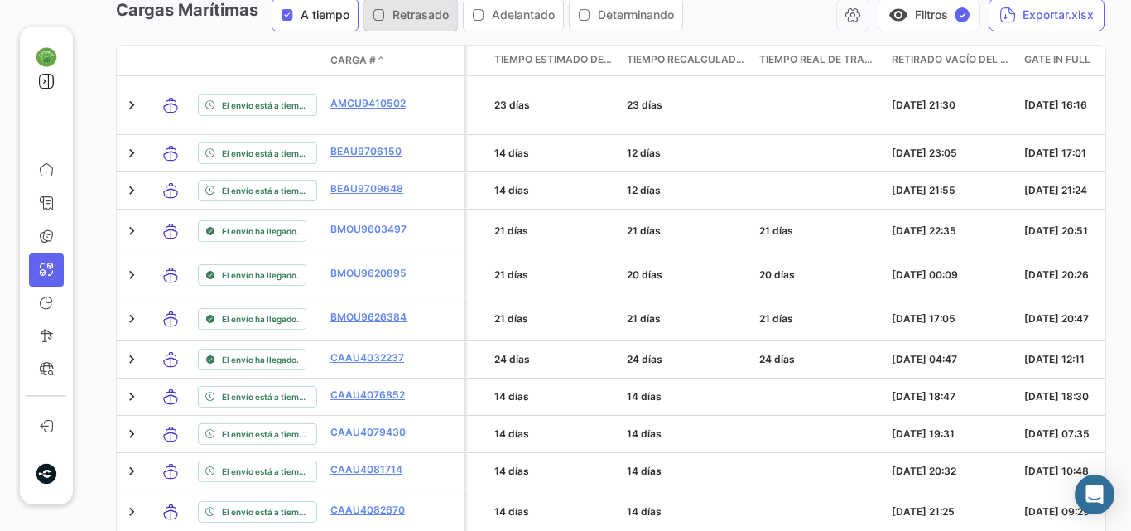
click at [386, 18] on icon "button" at bounding box center [379, 14] width 13 height 13
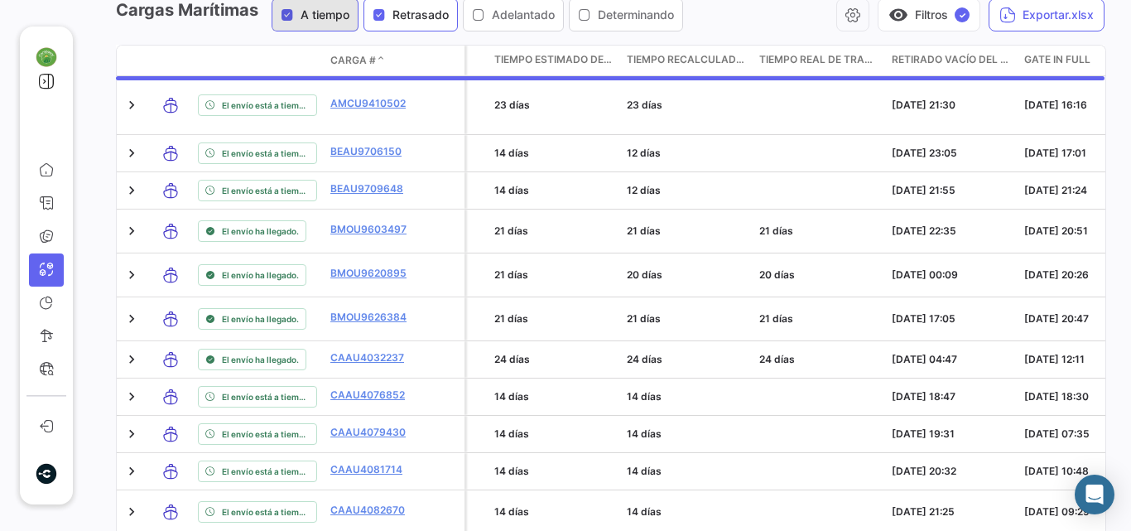
click at [294, 20] on icon "button" at bounding box center [287, 14] width 13 height 13
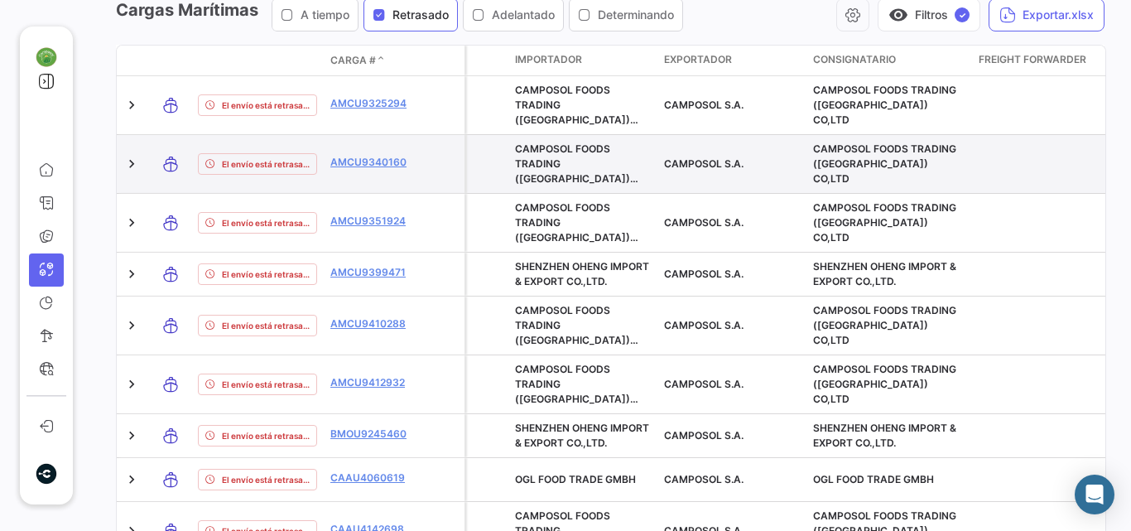
scroll to position [0, 0]
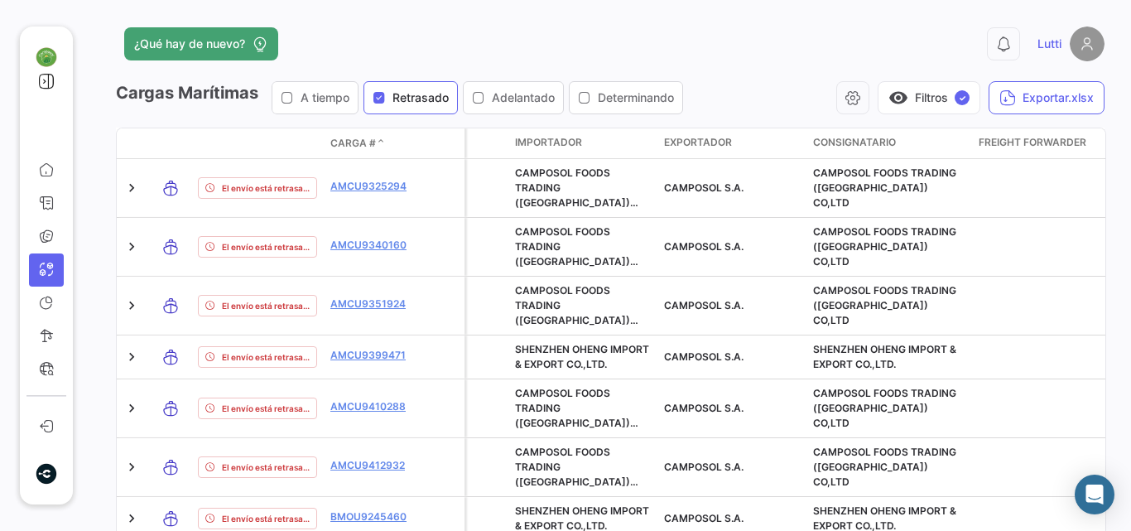
click at [609, 137] on div "Importador" at bounding box center [583, 142] width 136 height 15
click at [539, 142] on span "Importador" at bounding box center [548, 142] width 67 height 15
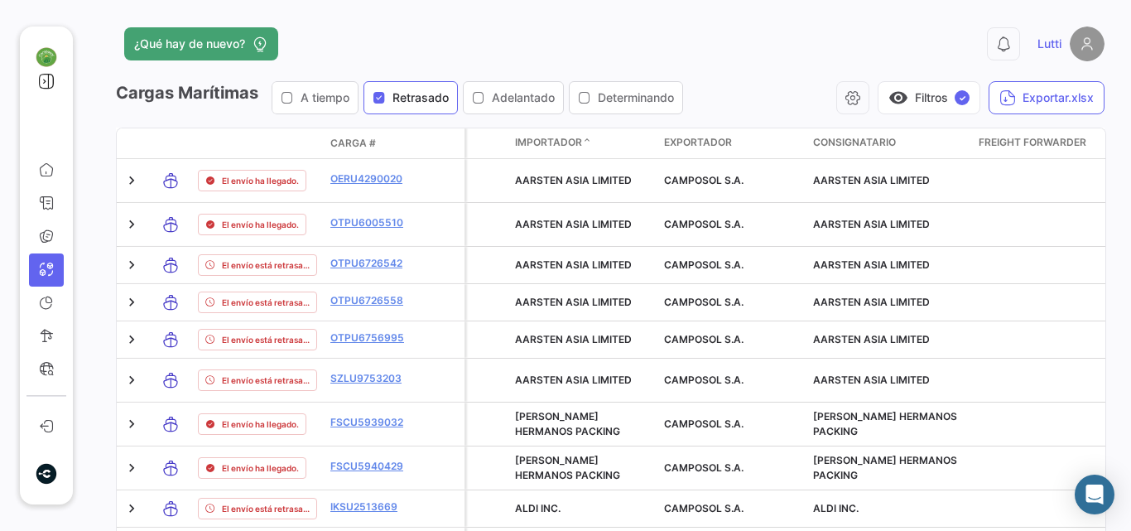
click at [539, 142] on span "Importador" at bounding box center [548, 142] width 67 height 15
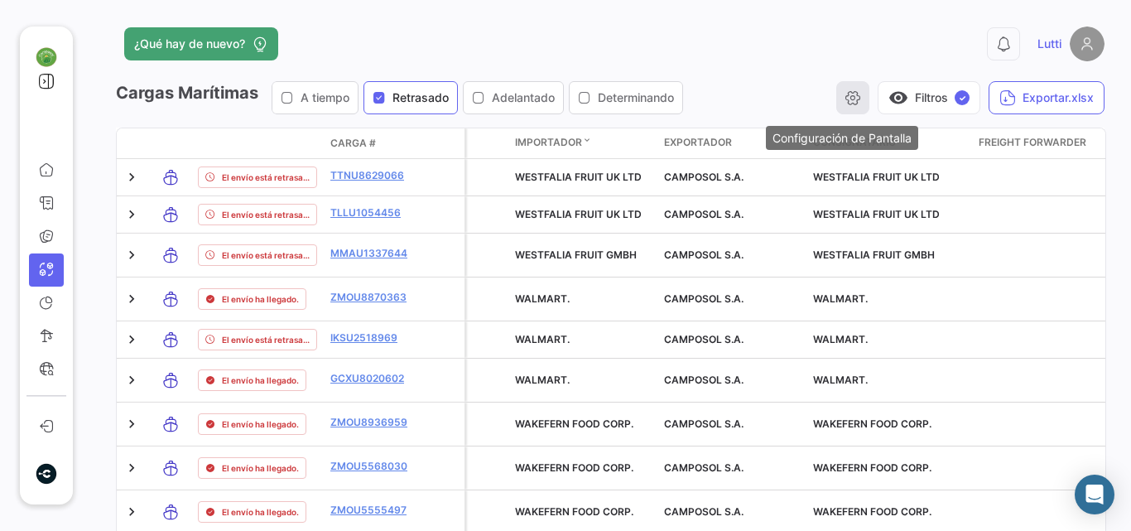
click at [845, 97] on icon "button" at bounding box center [853, 97] width 17 height 17
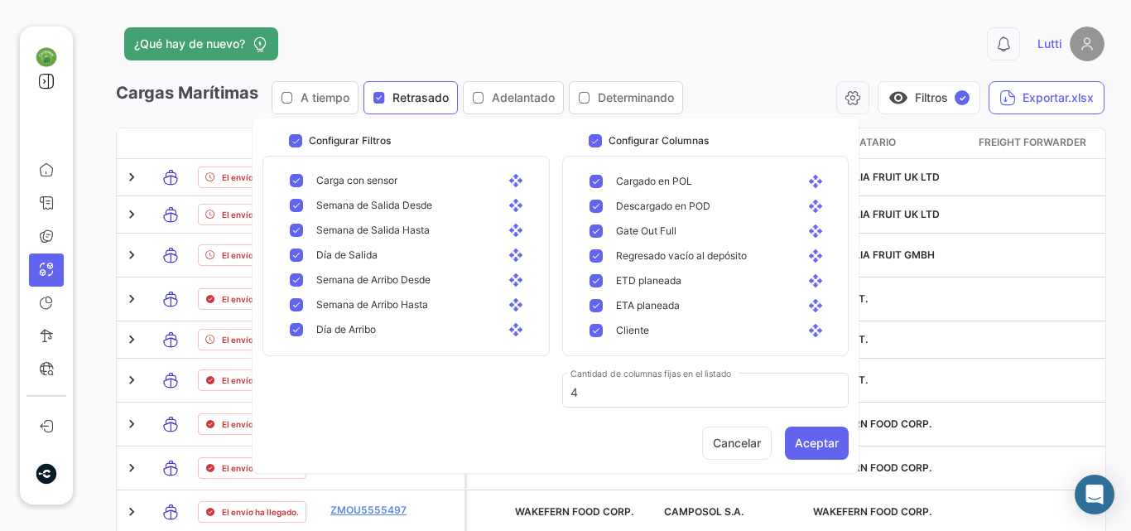
scroll to position [1201, 0]
click at [770, 55] on div "0 Lutti" at bounding box center [882, 43] width 445 height 35
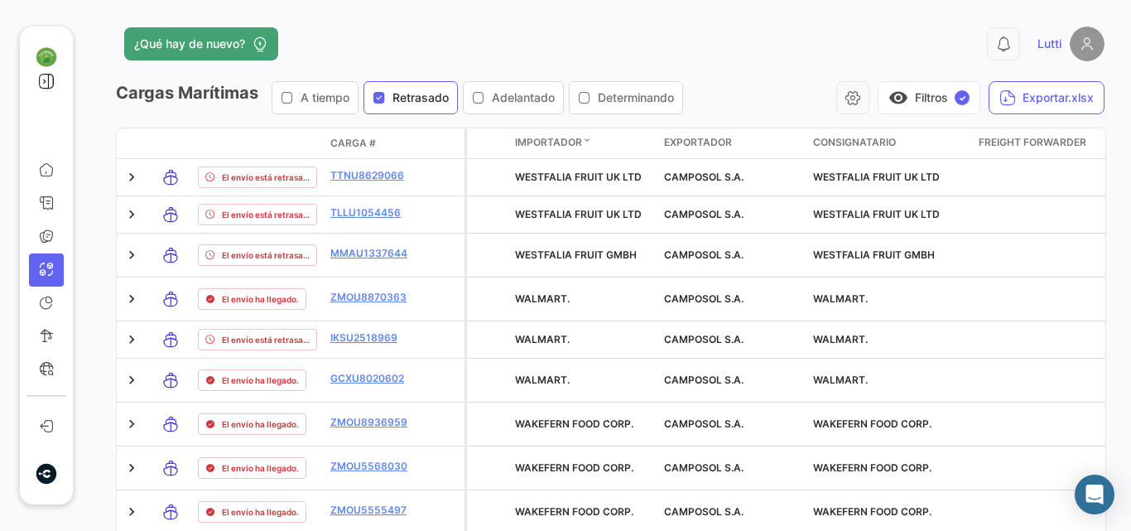
click at [727, 64] on app-header "¿Qué hay de nuevo? 0 Lutti" at bounding box center [610, 53] width 989 height 55
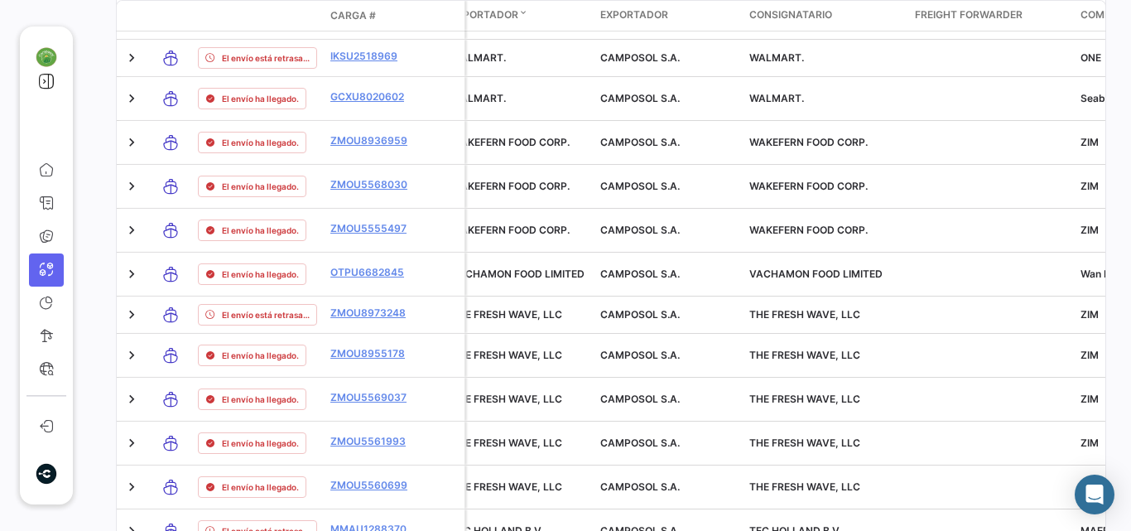
scroll to position [0, 0]
